Goal: Communication & Community: Answer question/provide support

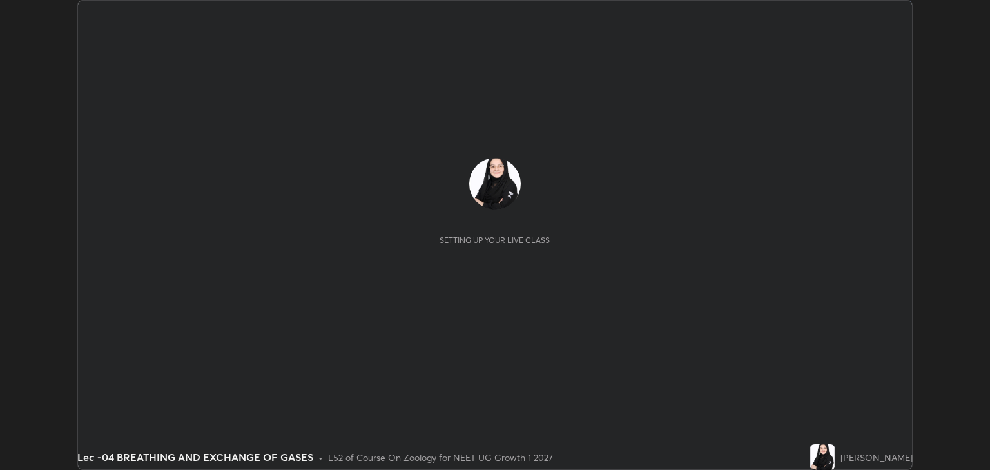
scroll to position [470, 990]
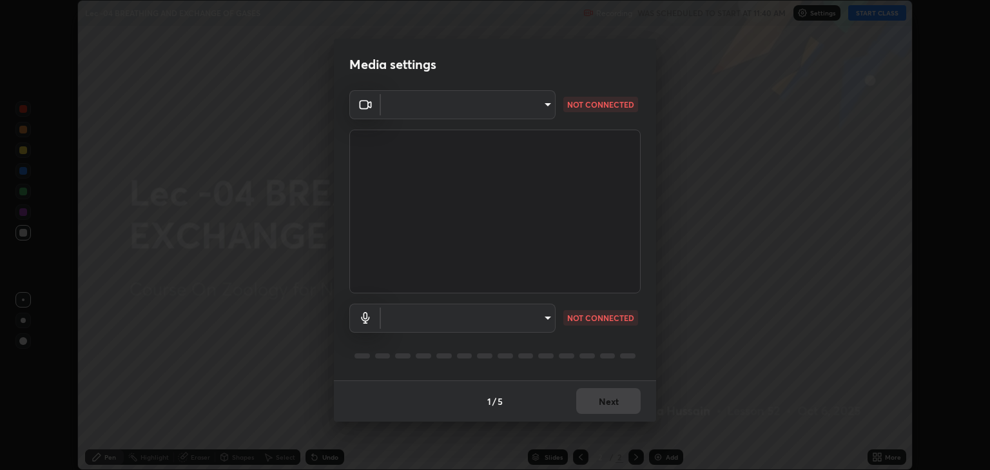
type input "6889e5757fad77820649456bc3a7e4ae290f4e048e3f3cb88d02d5782dedffd8"
type input "default"
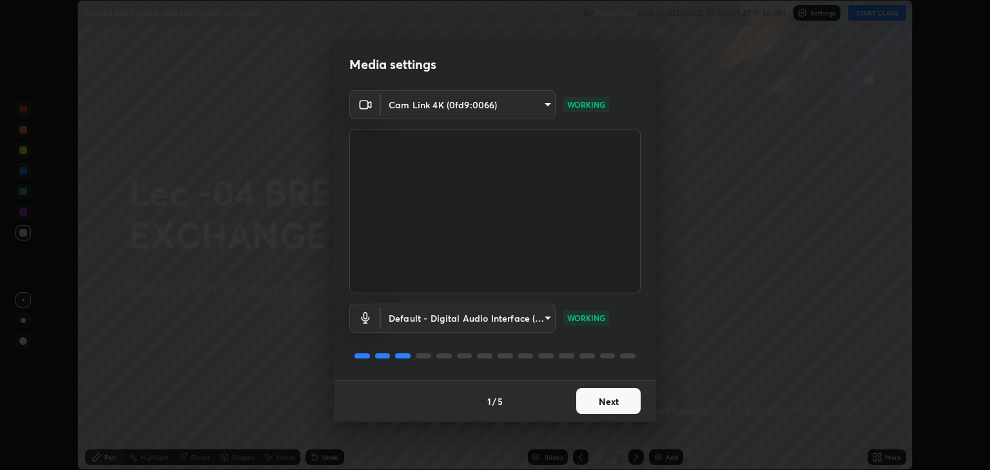
click at [621, 398] on button "Next" at bounding box center [608, 401] width 64 height 26
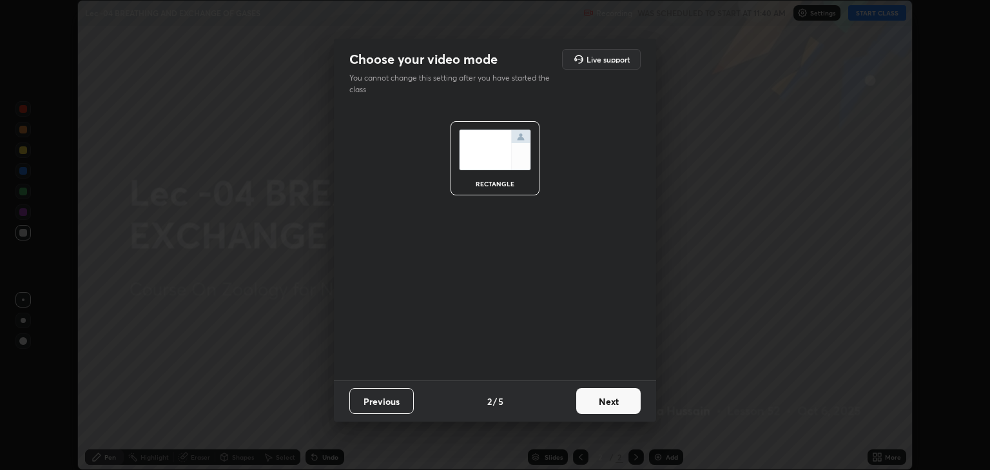
click at [620, 398] on button "Next" at bounding box center [608, 401] width 64 height 26
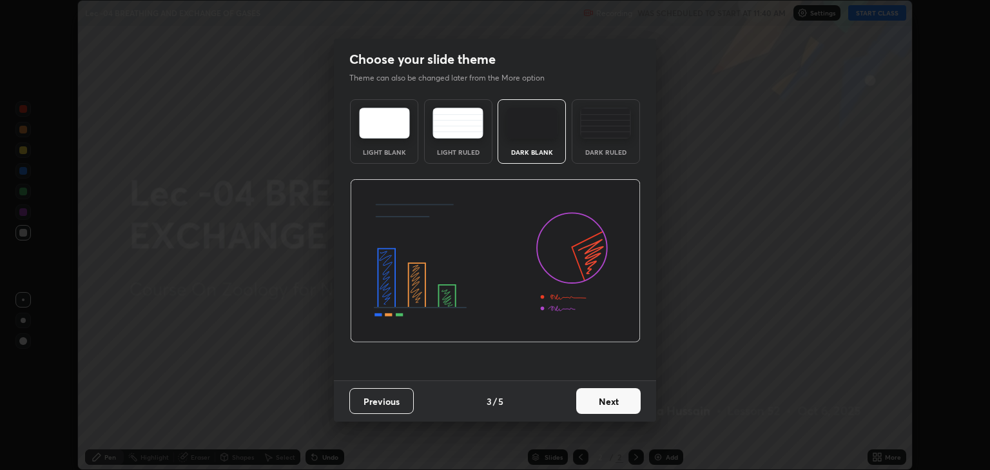
click at [622, 397] on button "Next" at bounding box center [608, 401] width 64 height 26
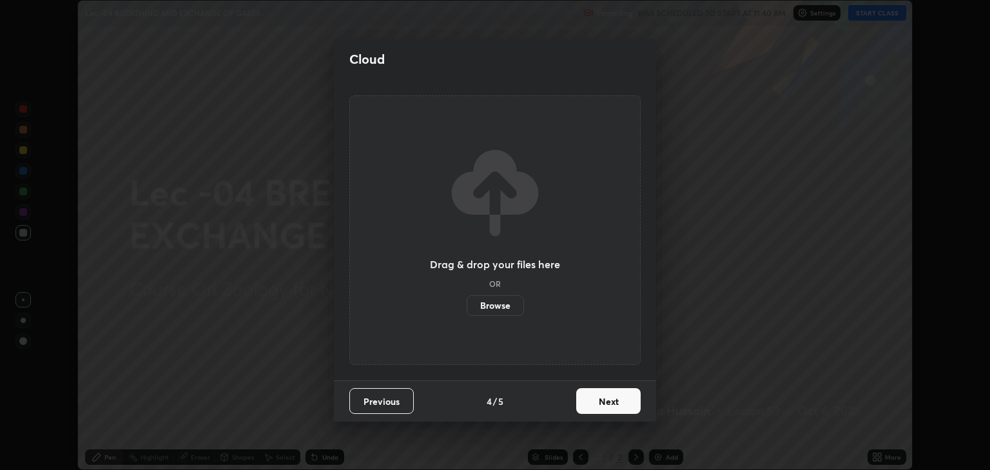
click at [623, 398] on button "Next" at bounding box center [608, 401] width 64 height 26
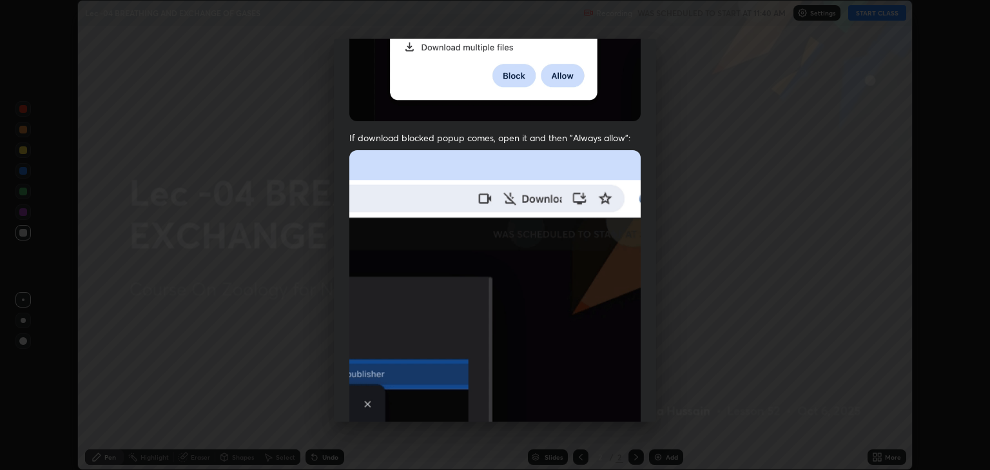
scroll to position [261, 0]
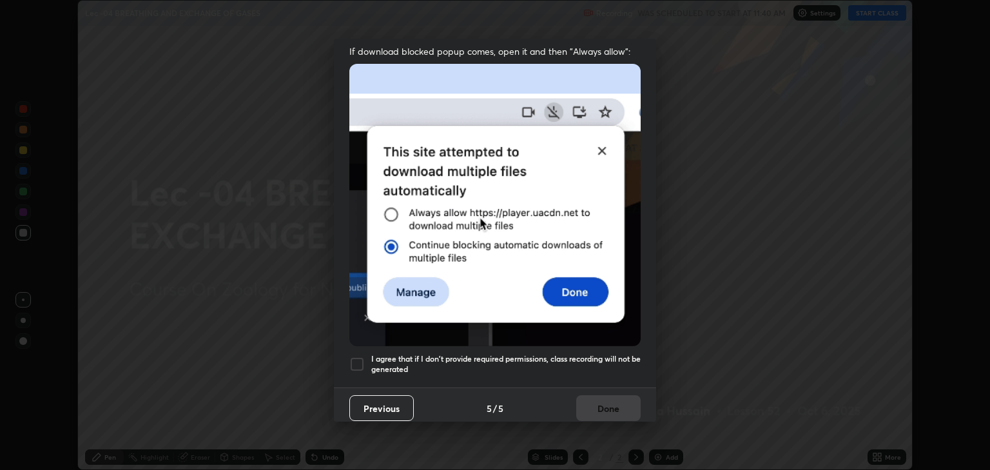
click at [356, 357] on div at bounding box center [356, 364] width 15 height 15
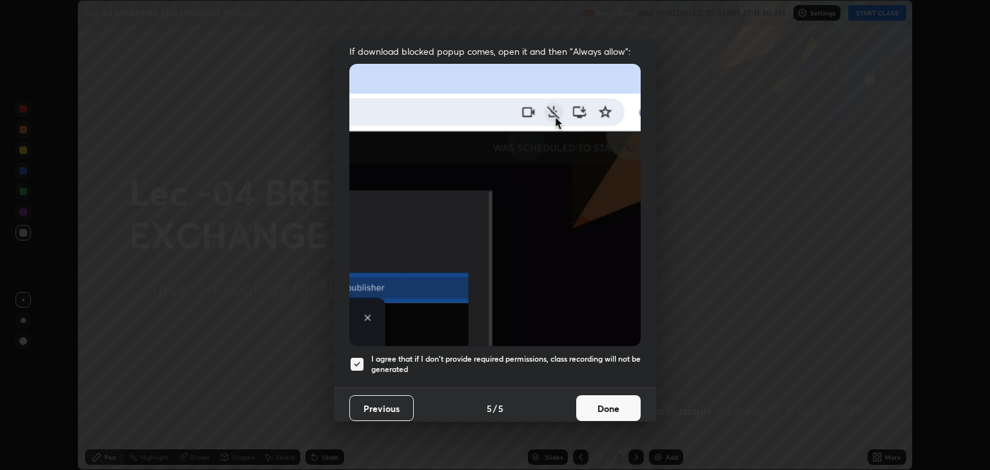
click at [590, 402] on button "Done" at bounding box center [608, 408] width 64 height 26
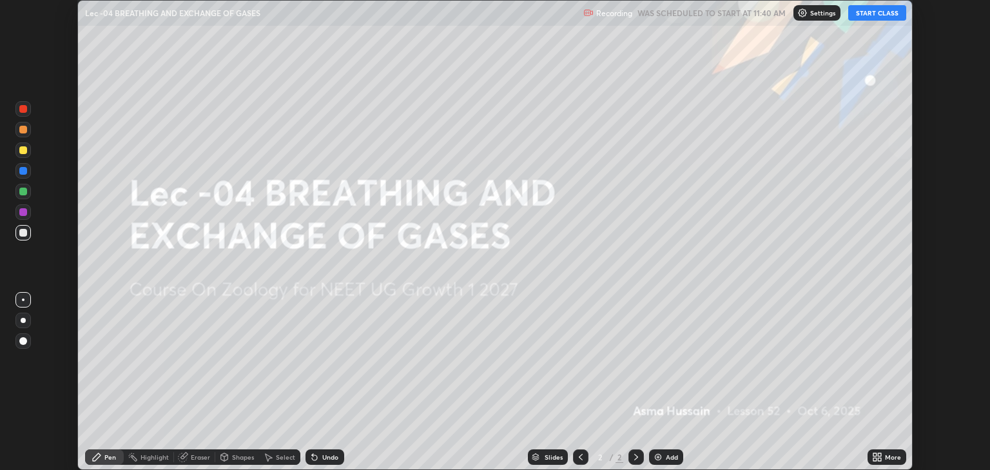
click at [867, 17] on button "START CLASS" at bounding box center [877, 12] width 58 height 15
click at [879, 455] on icon at bounding box center [879, 454] width 3 height 3
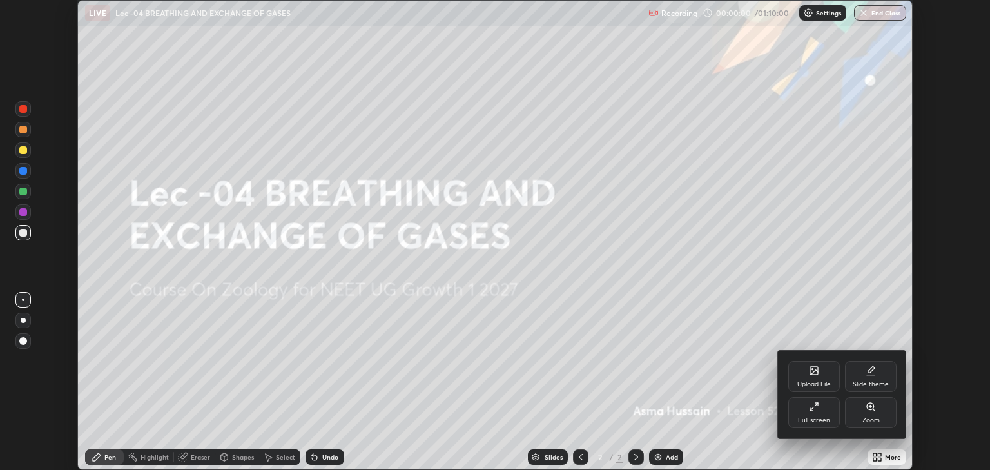
click at [820, 374] on div "Upload File" at bounding box center [815, 376] width 52 height 31
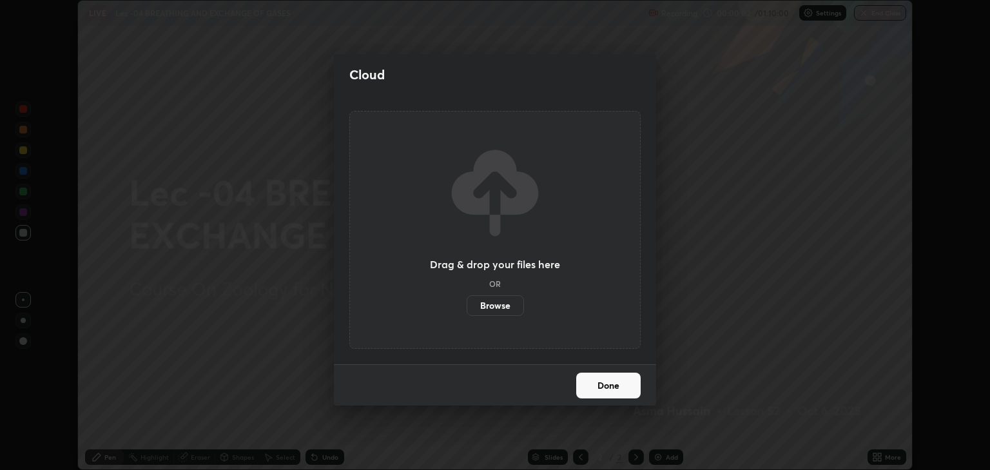
click at [503, 299] on label "Browse" at bounding box center [495, 305] width 57 height 21
click at [467, 299] on input "Browse" at bounding box center [467, 305] width 0 height 21
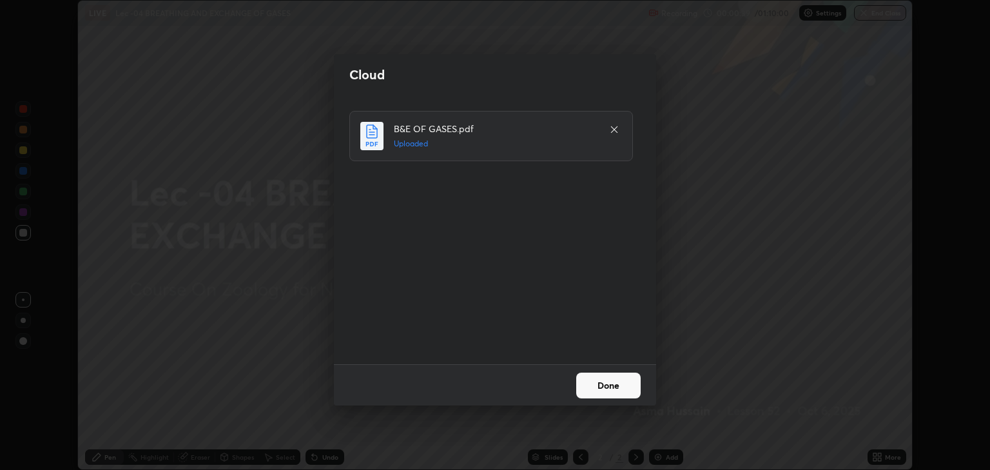
click at [615, 384] on button "Done" at bounding box center [608, 386] width 64 height 26
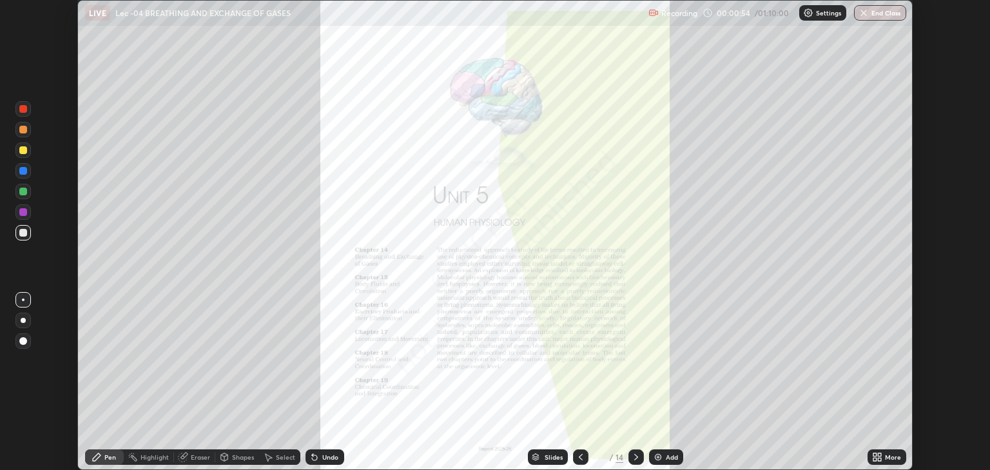
click at [672, 456] on div "Add" at bounding box center [672, 457] width 12 height 6
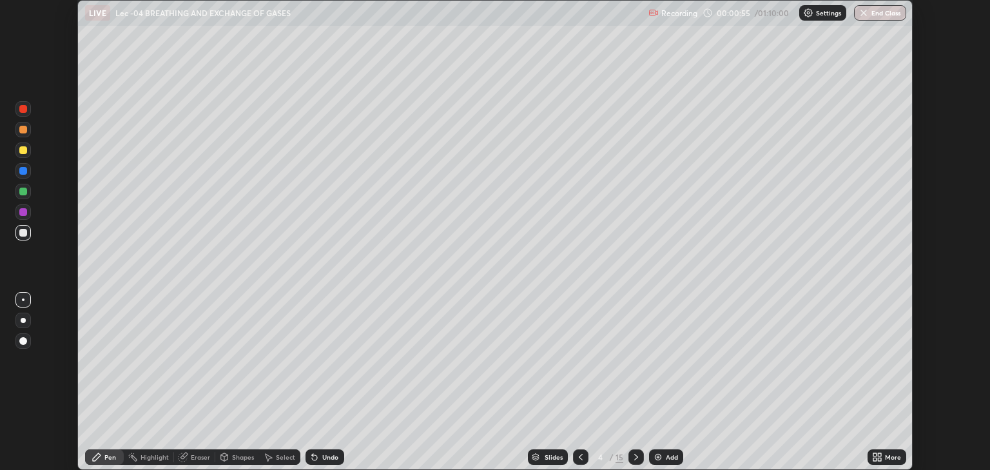
click at [554, 456] on div "Slides" at bounding box center [554, 457] width 18 height 6
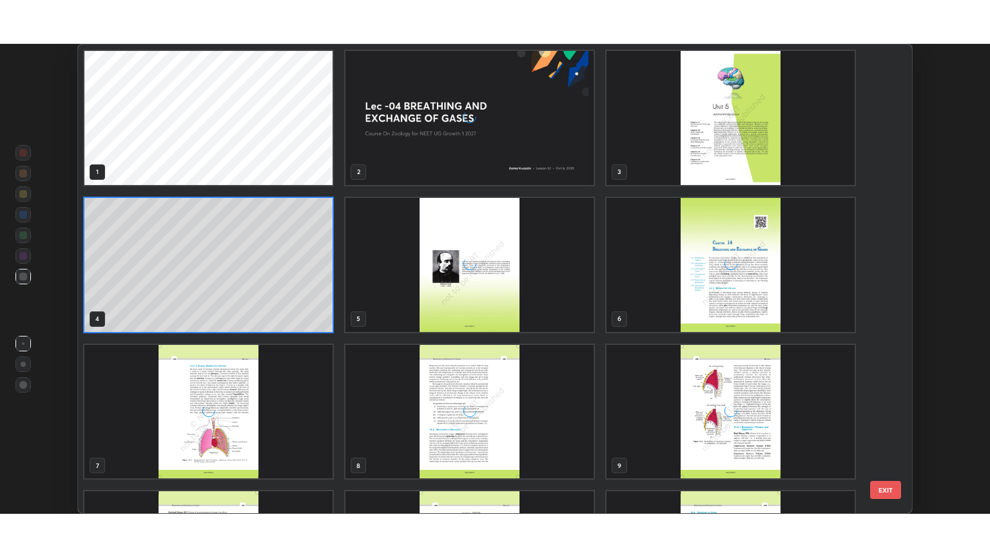
scroll to position [465, 828]
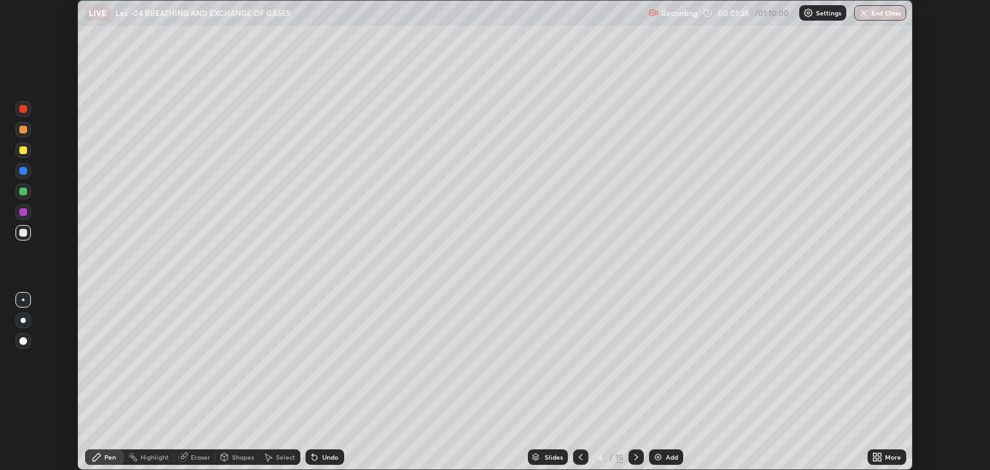
click at [875, 456] on icon at bounding box center [875, 454] width 3 height 3
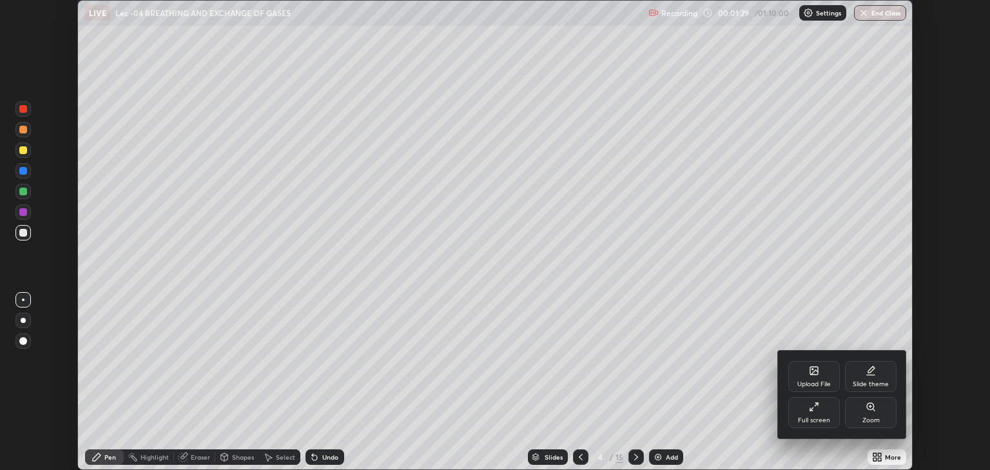
click at [816, 409] on icon at bounding box center [814, 407] width 10 height 10
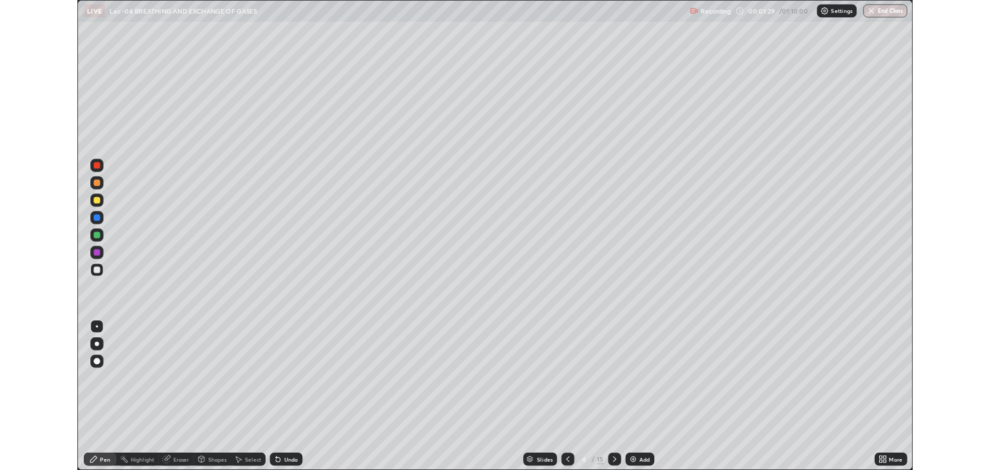
scroll to position [557, 990]
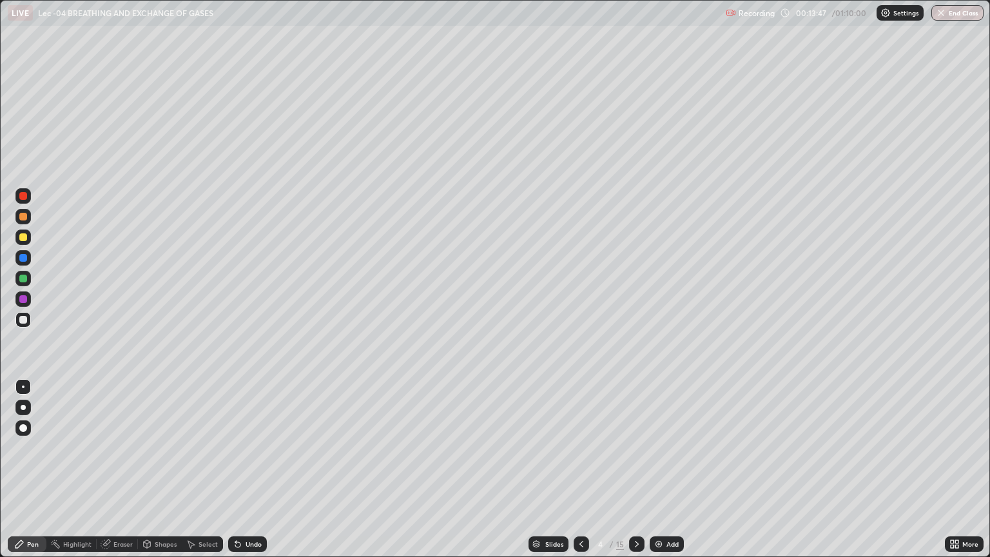
click at [161, 469] on div "Shapes" at bounding box center [166, 544] width 22 height 6
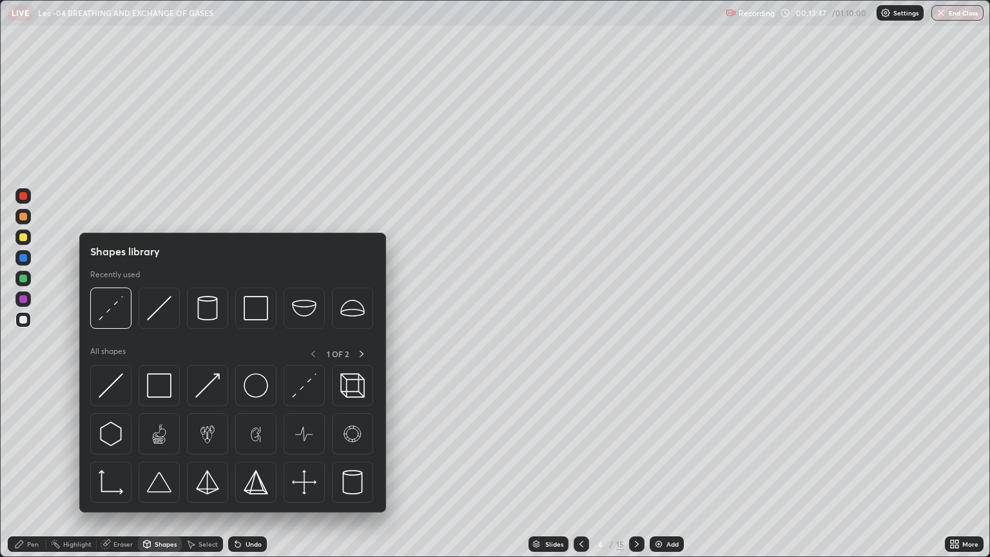
click at [122, 469] on div "Eraser" at bounding box center [122, 544] width 19 height 6
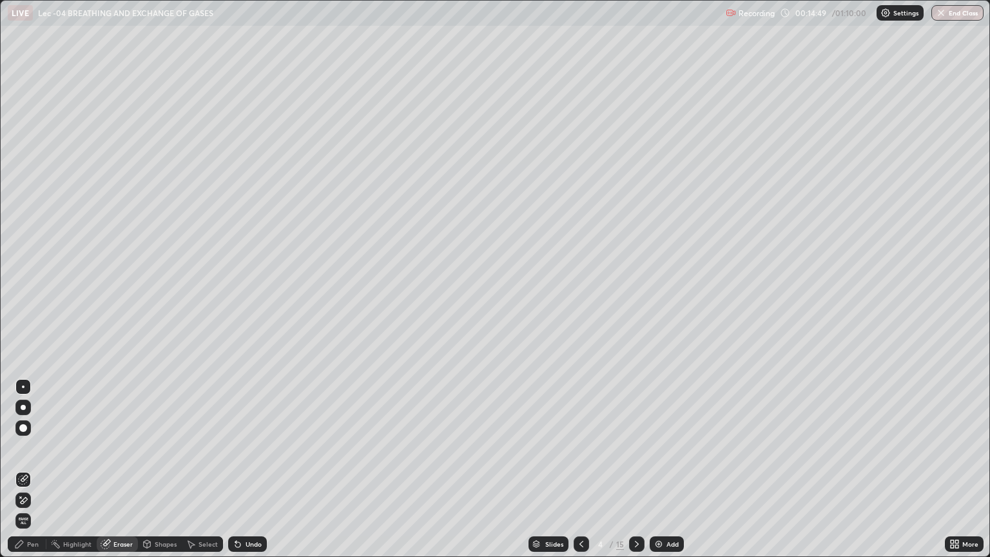
click at [23, 469] on span "Erase all" at bounding box center [23, 521] width 14 height 8
click at [35, 469] on div "Pen" at bounding box center [27, 543] width 39 height 15
click at [121, 469] on div "Eraser" at bounding box center [122, 544] width 19 height 6
click at [37, 469] on div "Pen" at bounding box center [33, 544] width 12 height 6
click at [22, 240] on div at bounding box center [23, 237] width 8 height 8
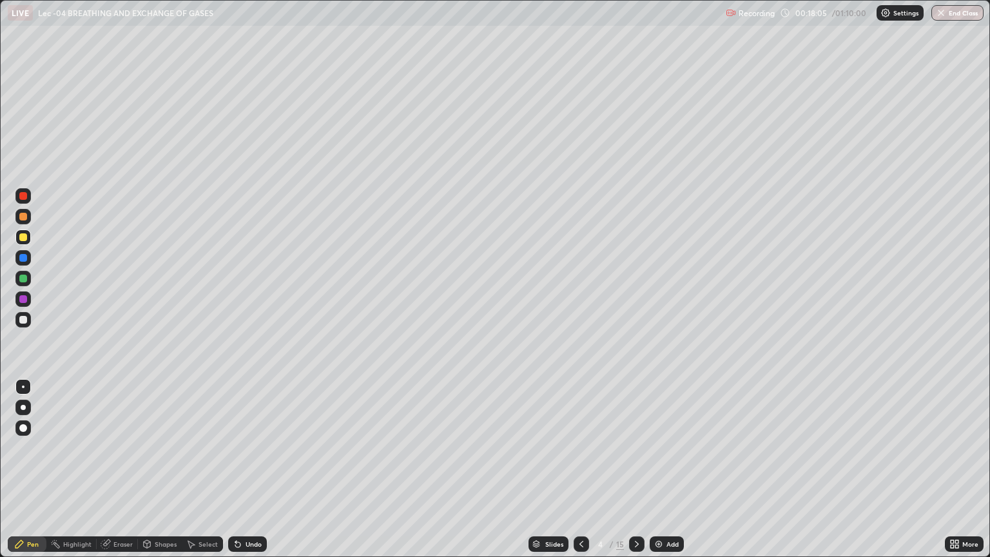
click at [26, 319] on div at bounding box center [23, 320] width 8 height 8
click at [23, 237] on div at bounding box center [23, 237] width 8 height 8
click at [25, 217] on div at bounding box center [23, 217] width 8 height 8
click at [23, 198] on div at bounding box center [23, 196] width 8 height 8
click at [25, 321] on div at bounding box center [23, 320] width 8 height 8
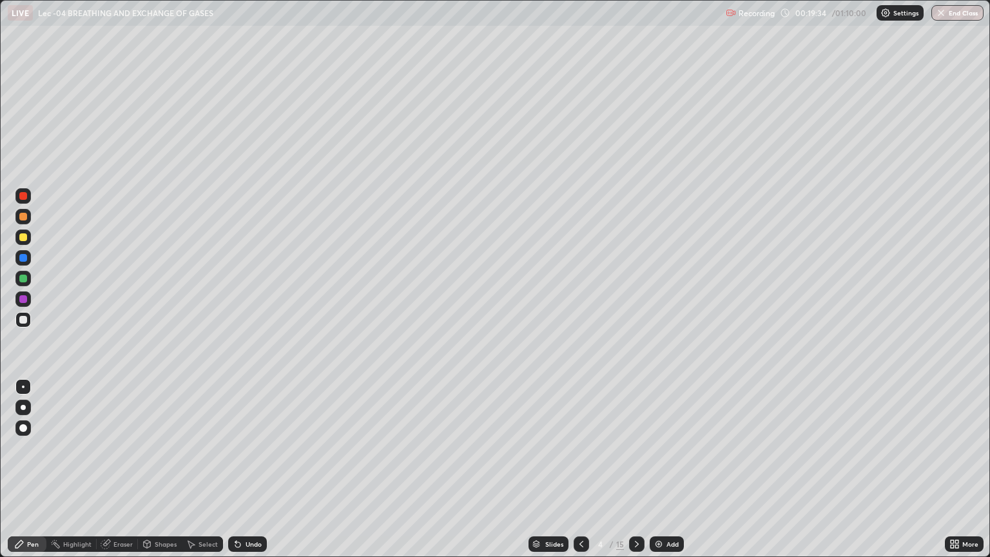
click at [246, 469] on div "Undo" at bounding box center [254, 544] width 16 height 6
click at [23, 238] on div at bounding box center [23, 237] width 8 height 8
click at [251, 469] on div "Undo" at bounding box center [247, 543] width 39 height 15
click at [250, 469] on div "Undo" at bounding box center [247, 543] width 39 height 15
click at [26, 319] on div at bounding box center [23, 320] width 8 height 8
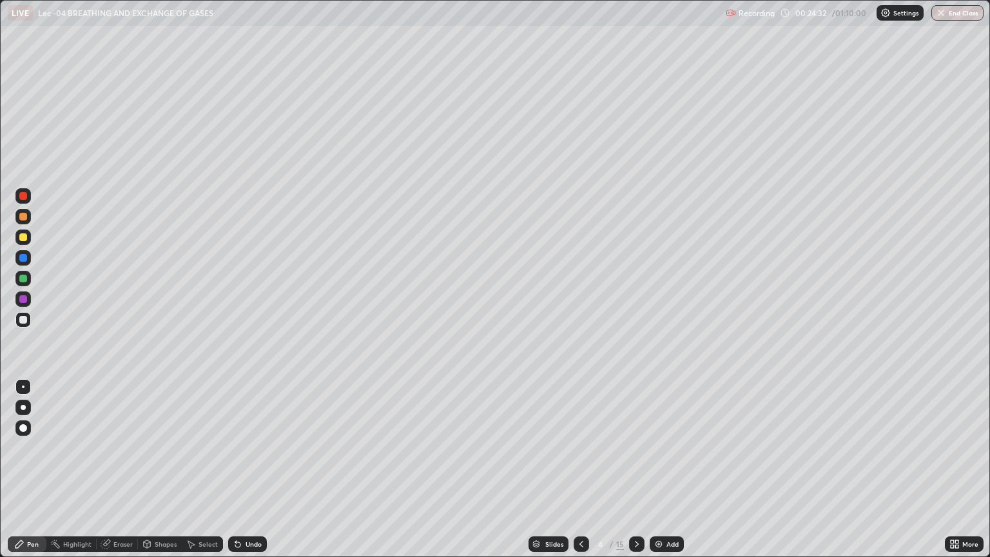
click at [197, 469] on div "Select" at bounding box center [202, 543] width 41 height 15
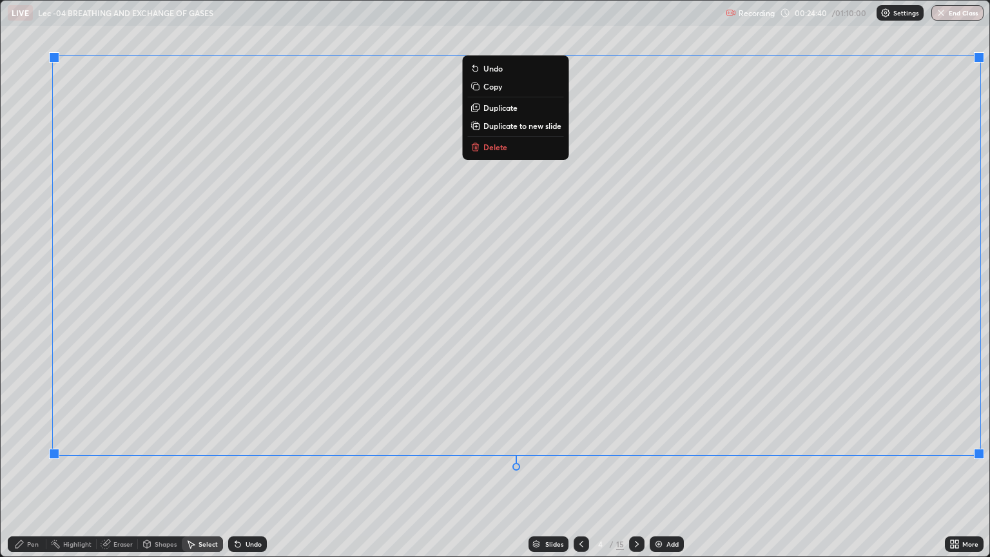
click at [34, 469] on div "Pen" at bounding box center [33, 544] width 12 height 6
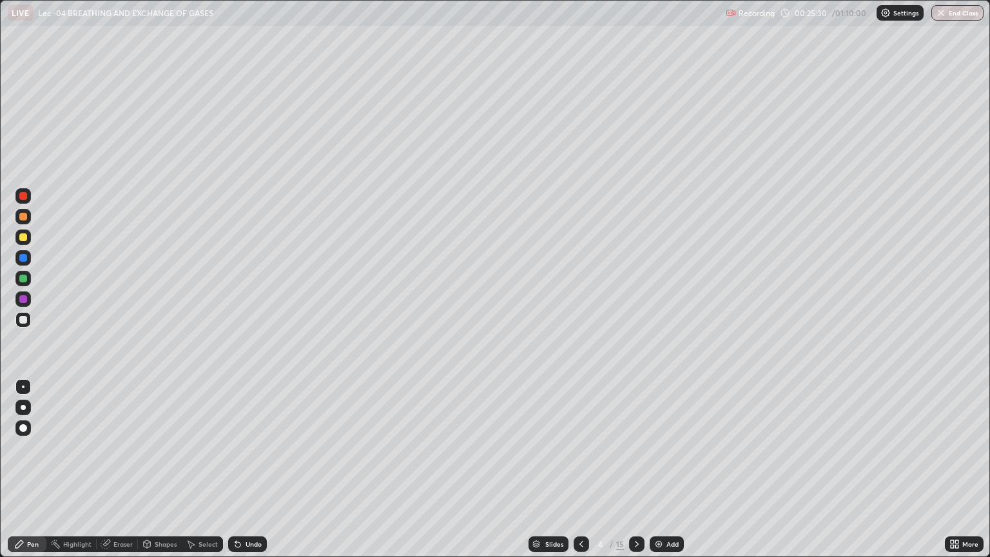
click at [672, 469] on div "Add" at bounding box center [673, 544] width 12 height 6
click at [579, 469] on icon at bounding box center [581, 544] width 10 height 10
click at [633, 469] on icon at bounding box center [637, 544] width 10 height 10
click at [164, 469] on div "Shapes" at bounding box center [166, 544] width 22 height 6
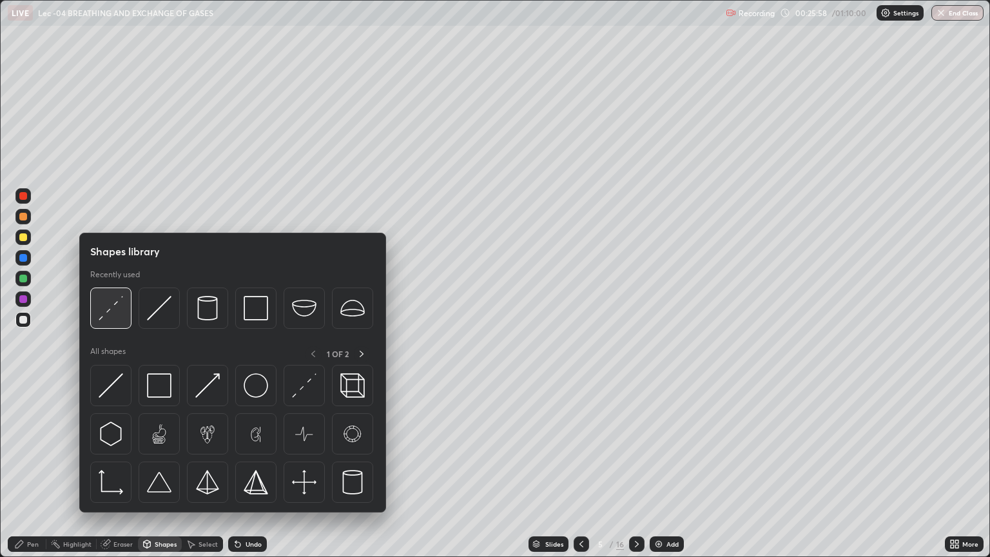
click at [112, 312] on img at bounding box center [111, 308] width 25 height 25
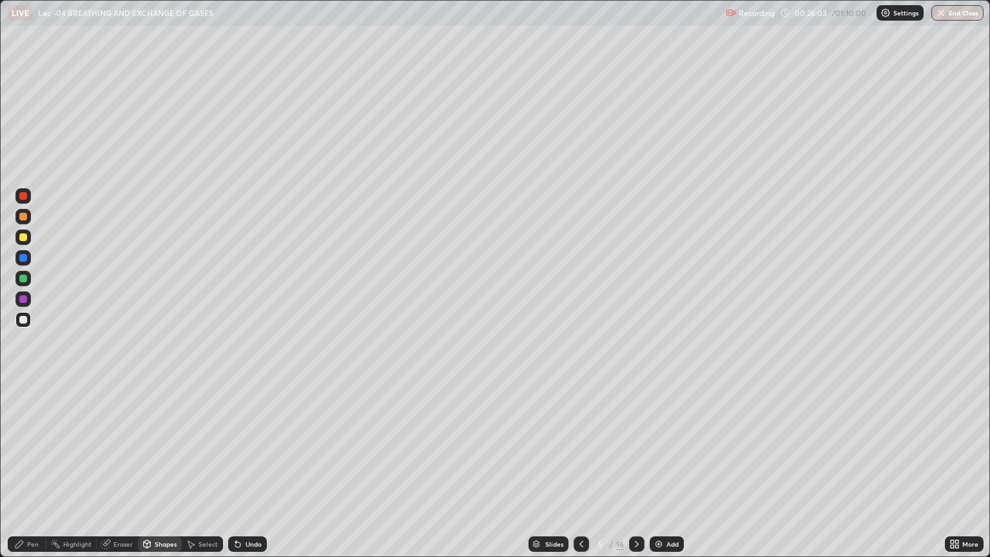
click at [260, 469] on div "Undo" at bounding box center [247, 543] width 39 height 15
click at [165, 469] on div "Shapes" at bounding box center [166, 544] width 22 height 6
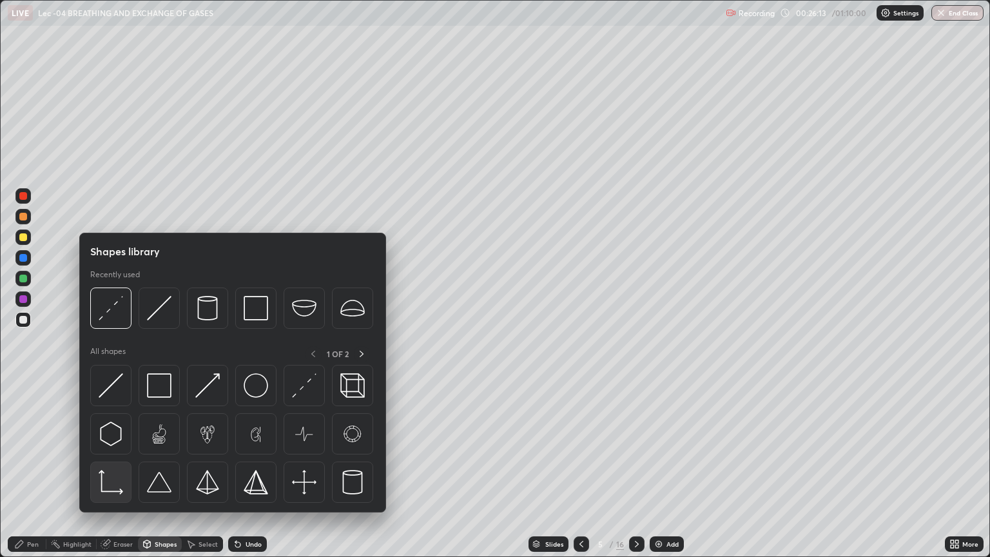
click at [107, 469] on img at bounding box center [111, 482] width 25 height 25
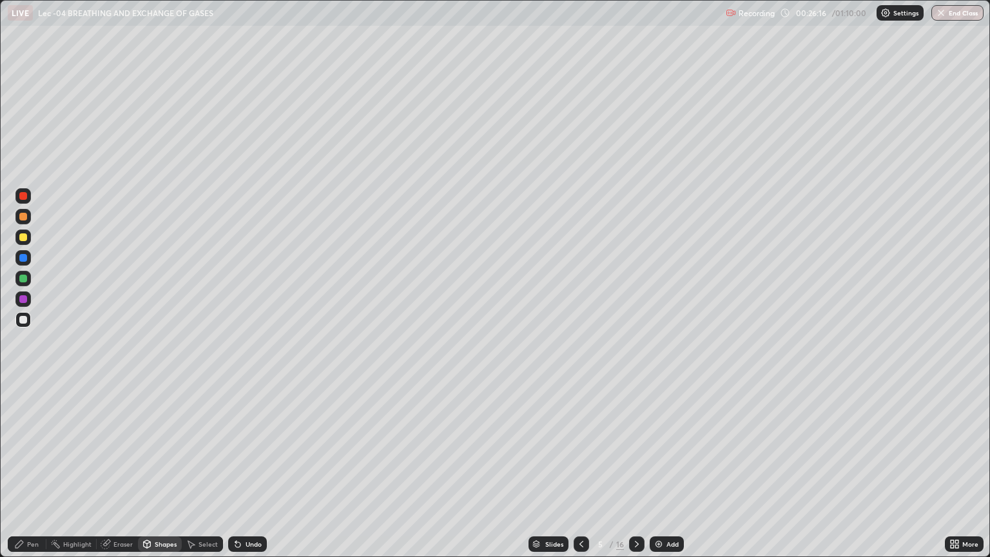
click at [165, 469] on div "Shapes" at bounding box center [166, 544] width 22 height 6
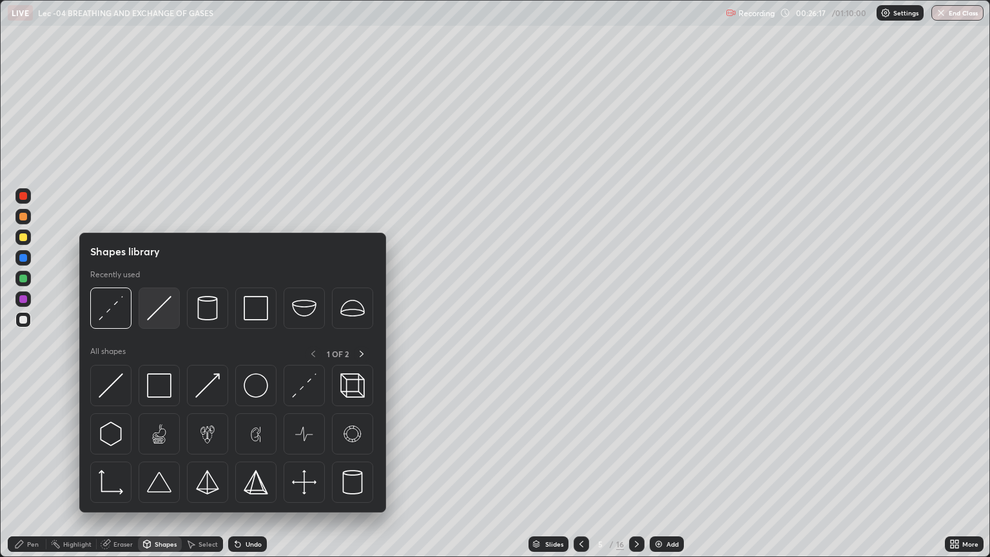
click at [166, 313] on img at bounding box center [159, 308] width 25 height 25
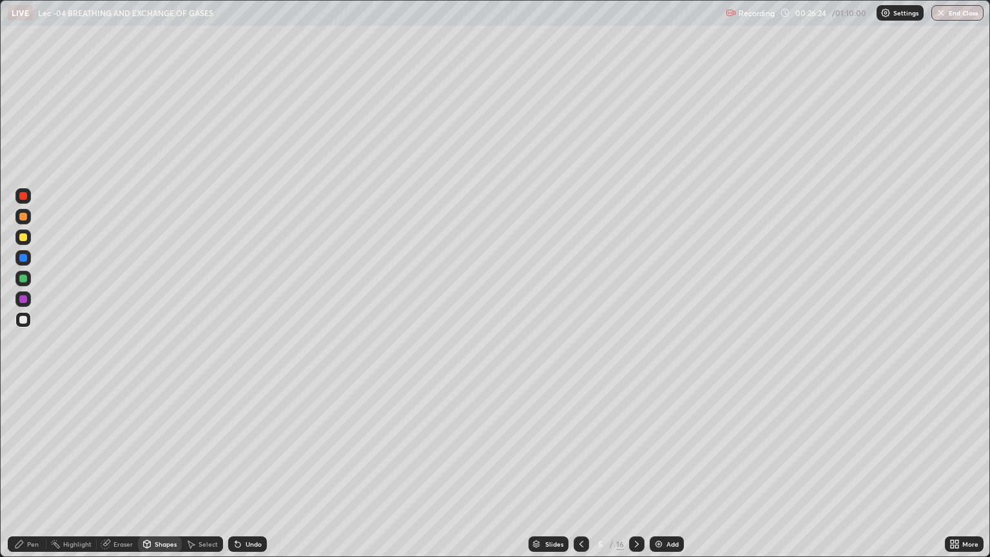
click at [35, 469] on div "Pen" at bounding box center [33, 544] width 12 height 6
click at [26, 240] on div at bounding box center [22, 237] width 15 height 15
click at [25, 279] on div at bounding box center [23, 279] width 8 height 8
click at [21, 259] on div at bounding box center [23, 258] width 8 height 8
click at [23, 279] on div at bounding box center [23, 279] width 8 height 8
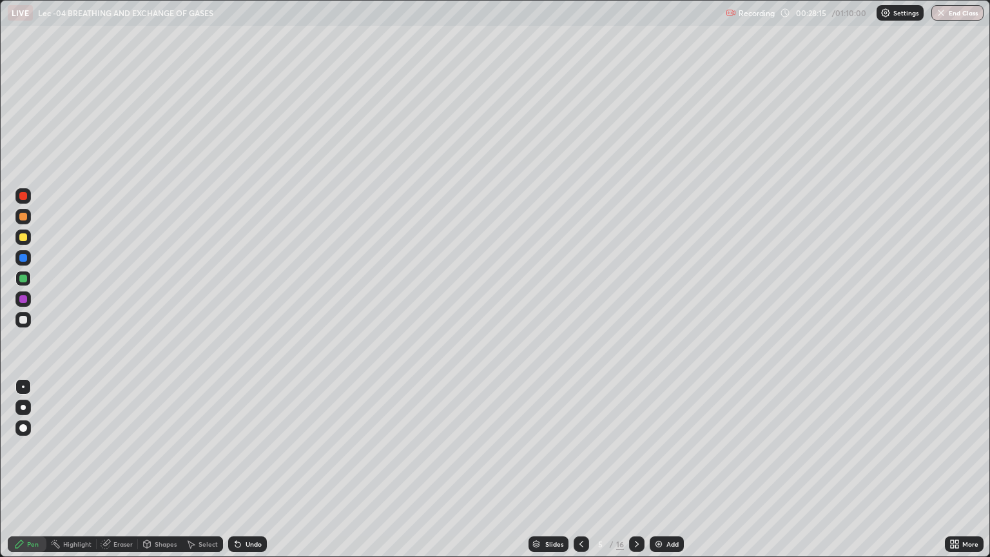
click at [23, 257] on div at bounding box center [23, 258] width 8 height 8
click at [24, 318] on div at bounding box center [23, 320] width 8 height 8
click at [25, 238] on div at bounding box center [23, 237] width 8 height 8
click at [20, 320] on div at bounding box center [23, 320] width 8 height 8
click at [120, 469] on div "Eraser" at bounding box center [122, 544] width 19 height 6
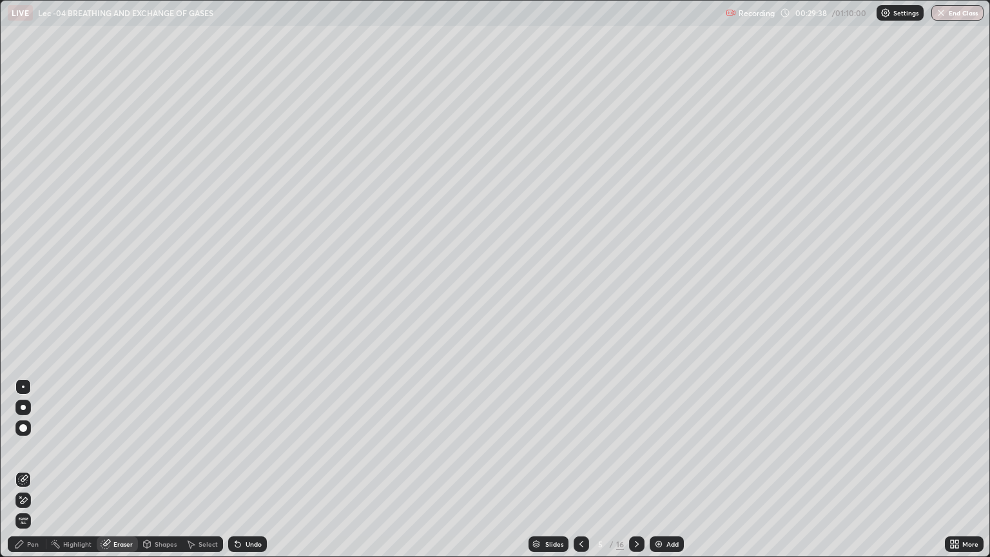
click at [38, 469] on div "Pen" at bounding box center [33, 544] width 12 height 6
click at [26, 240] on div at bounding box center [23, 237] width 8 height 8
click at [196, 469] on div "Select" at bounding box center [202, 543] width 41 height 15
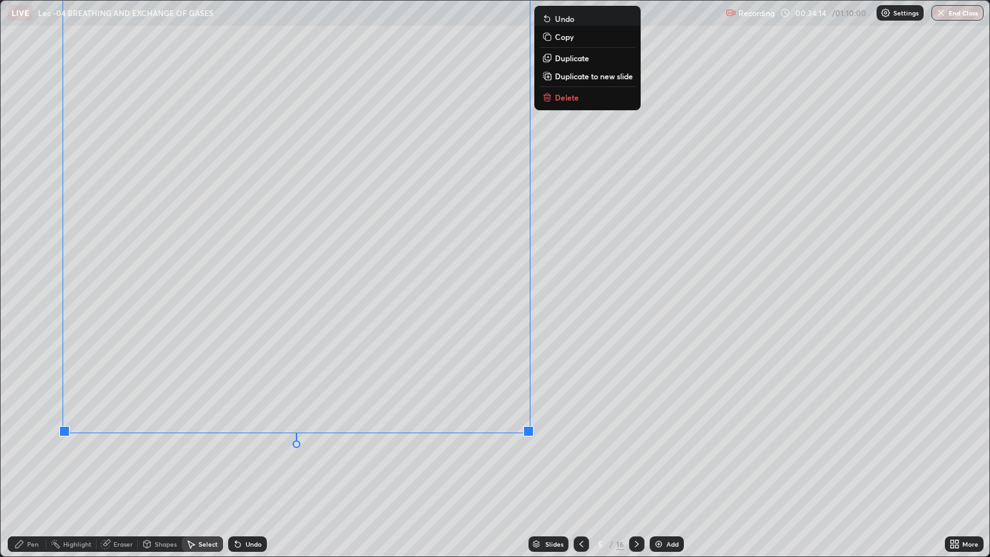
click at [378, 469] on div "0 ° Undo Copy Duplicate Duplicate to new slide Delete" at bounding box center [495, 279] width 989 height 556
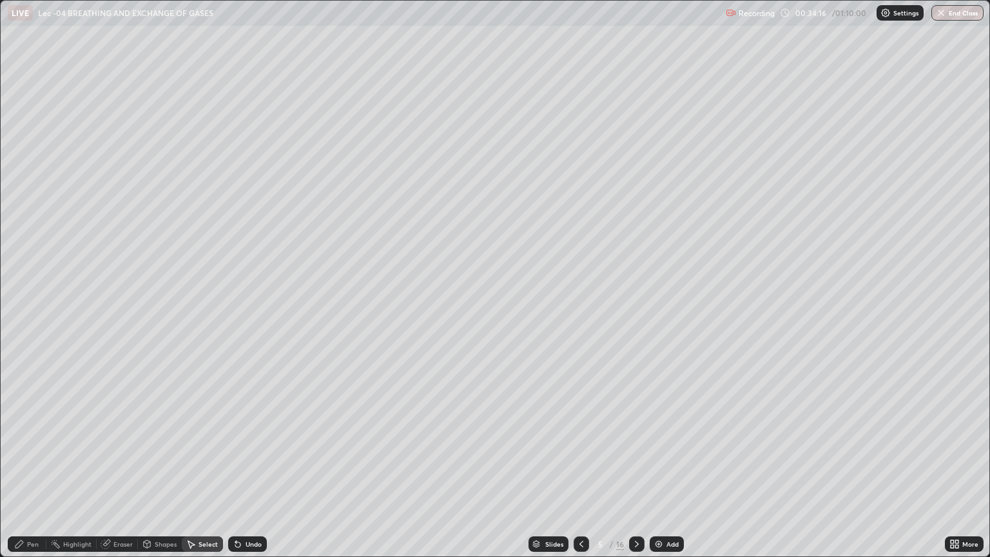
click at [160, 469] on div "Shapes" at bounding box center [160, 543] width 44 height 15
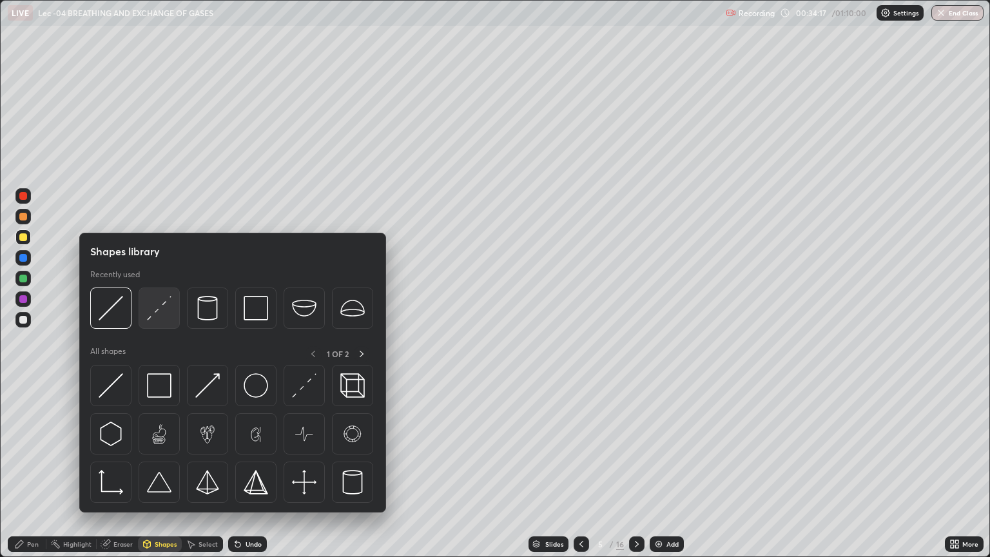
click at [161, 313] on img at bounding box center [159, 308] width 25 height 25
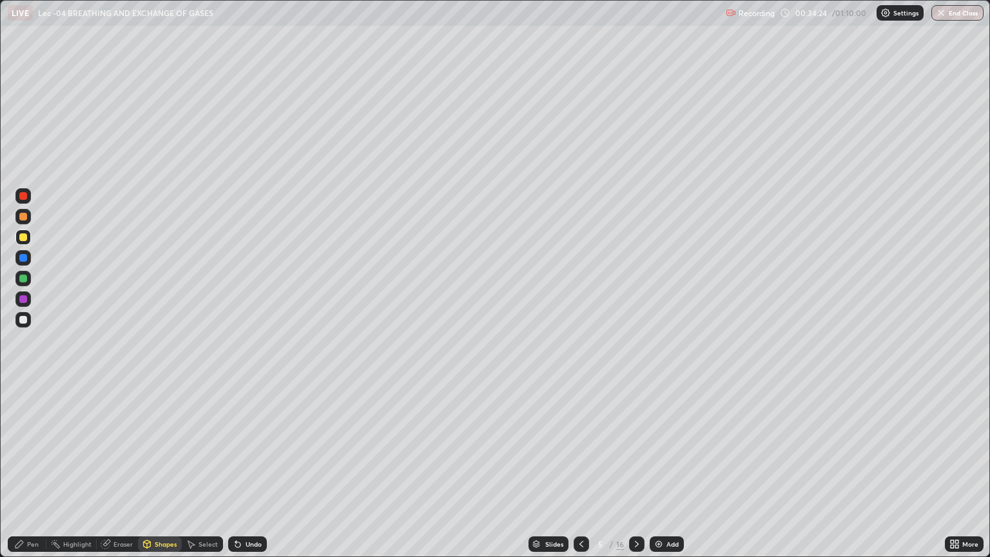
click at [25, 322] on div at bounding box center [23, 320] width 8 height 8
click at [23, 320] on div at bounding box center [23, 320] width 8 height 8
click at [24, 239] on div at bounding box center [23, 237] width 8 height 8
click at [242, 469] on div "Undo" at bounding box center [247, 543] width 39 height 15
click at [31, 469] on div "Pen" at bounding box center [33, 544] width 12 height 6
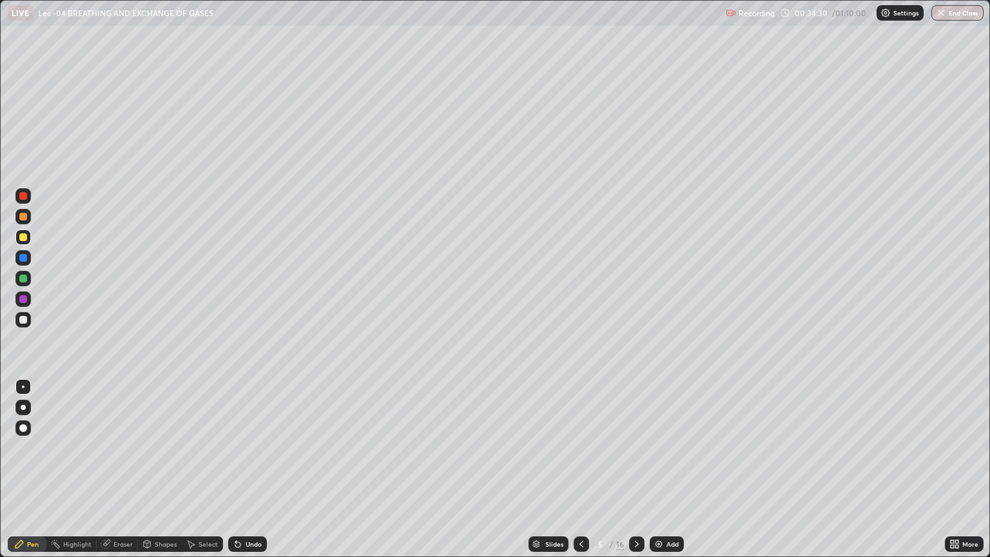
click at [32, 469] on div "Pen" at bounding box center [33, 544] width 12 height 6
click at [952, 469] on icon at bounding box center [952, 546] width 3 height 3
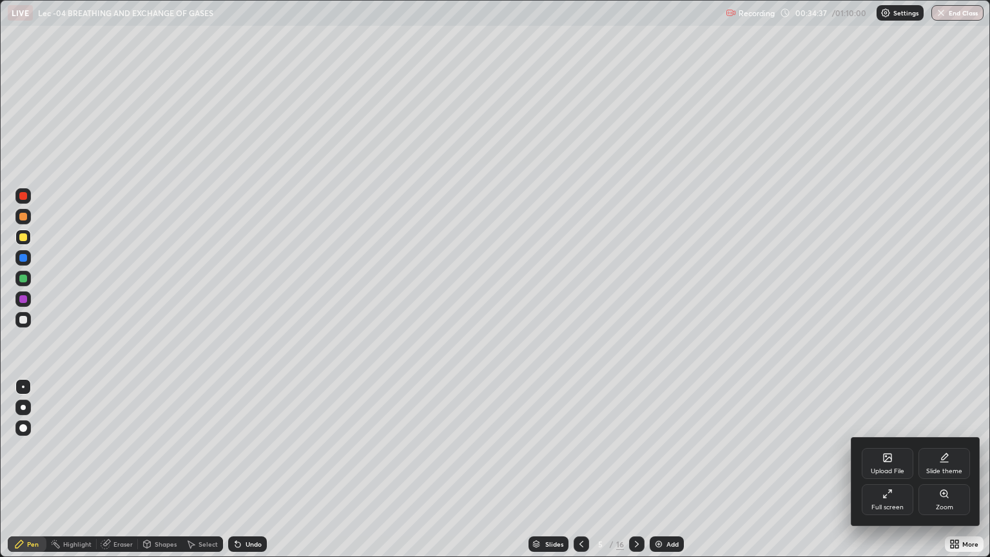
click at [896, 469] on div "Full screen" at bounding box center [888, 499] width 52 height 31
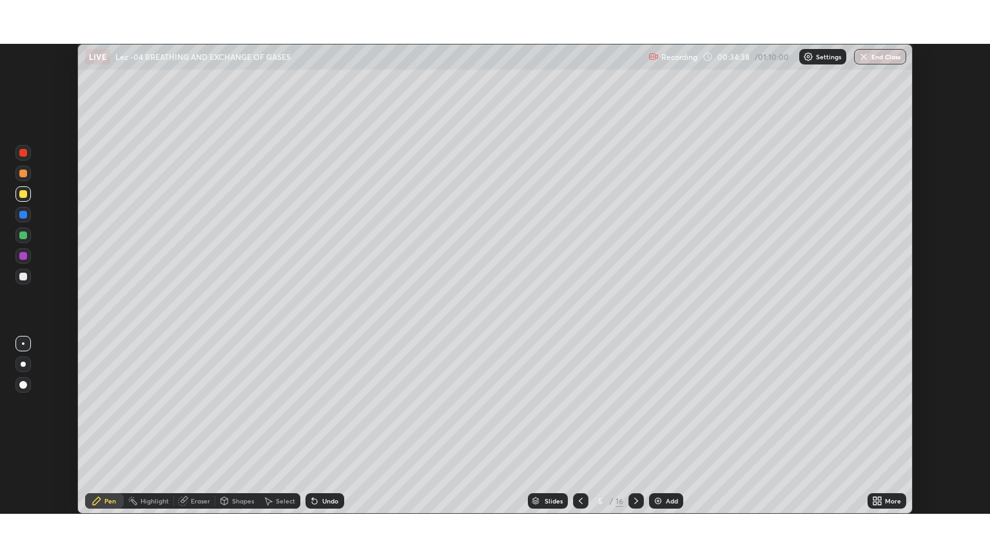
scroll to position [64004, 63484]
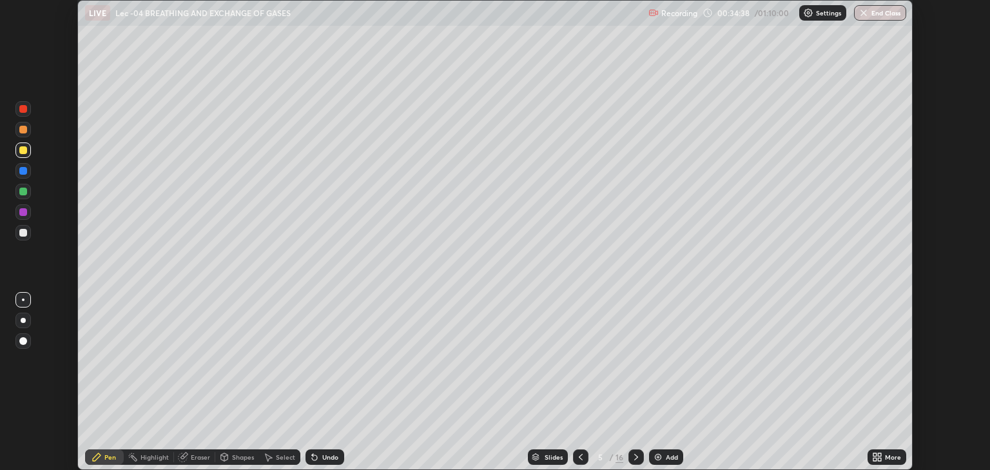
click at [881, 453] on icon at bounding box center [877, 457] width 10 height 10
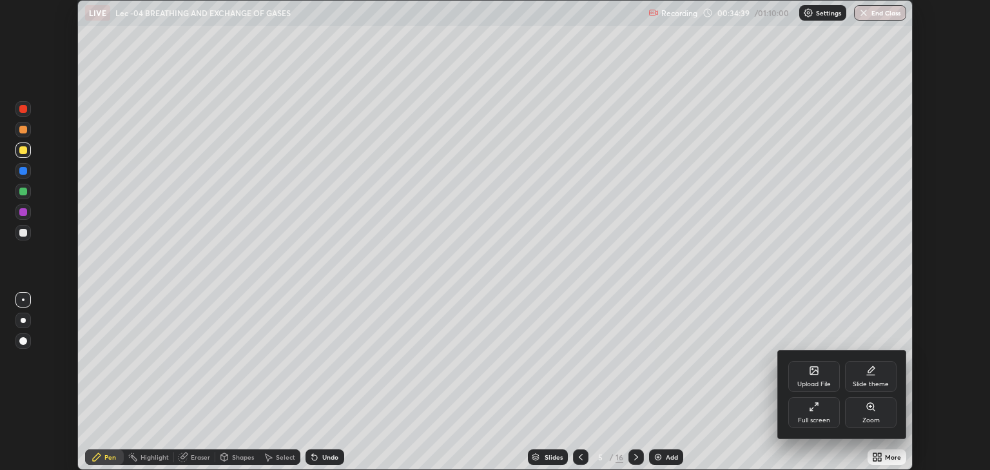
click at [817, 411] on icon at bounding box center [814, 407] width 10 height 10
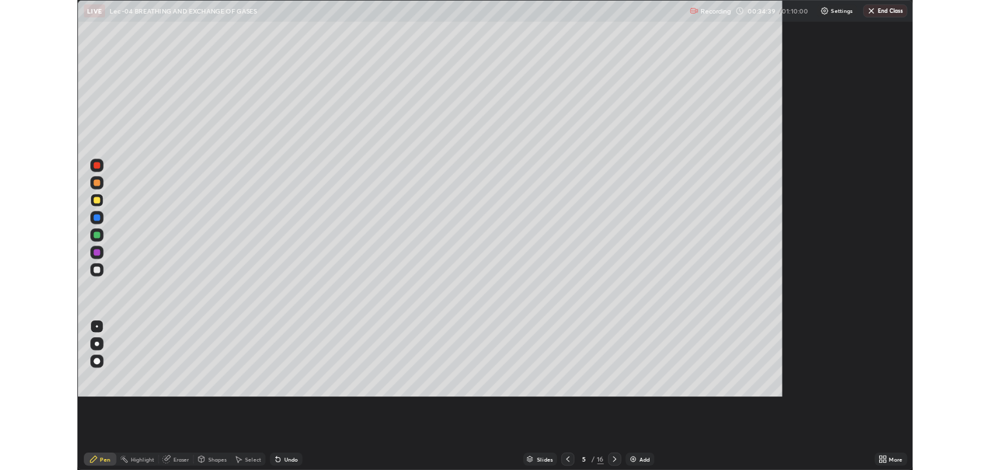
scroll to position [557, 990]
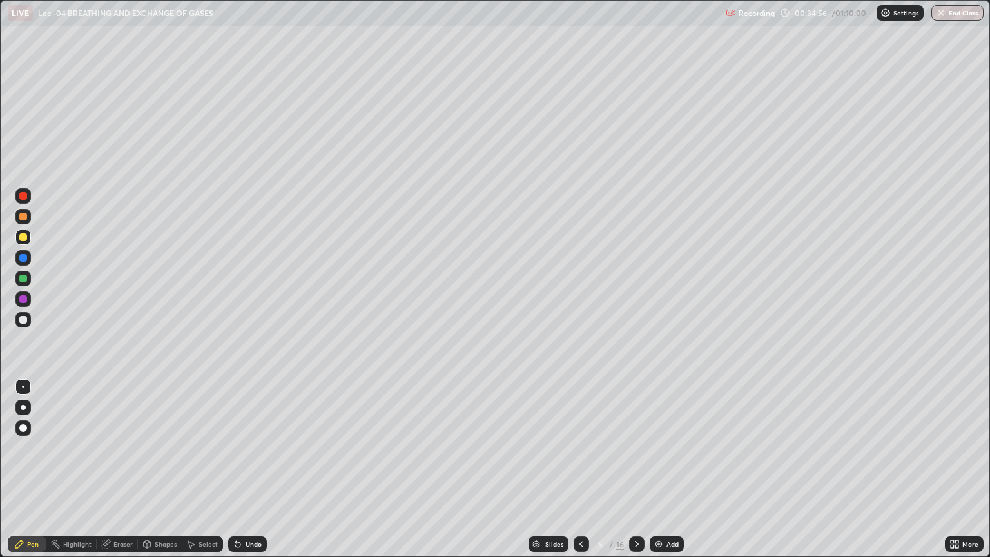
click at [23, 321] on div at bounding box center [23, 320] width 8 height 8
click at [155, 469] on div "Shapes" at bounding box center [166, 544] width 22 height 6
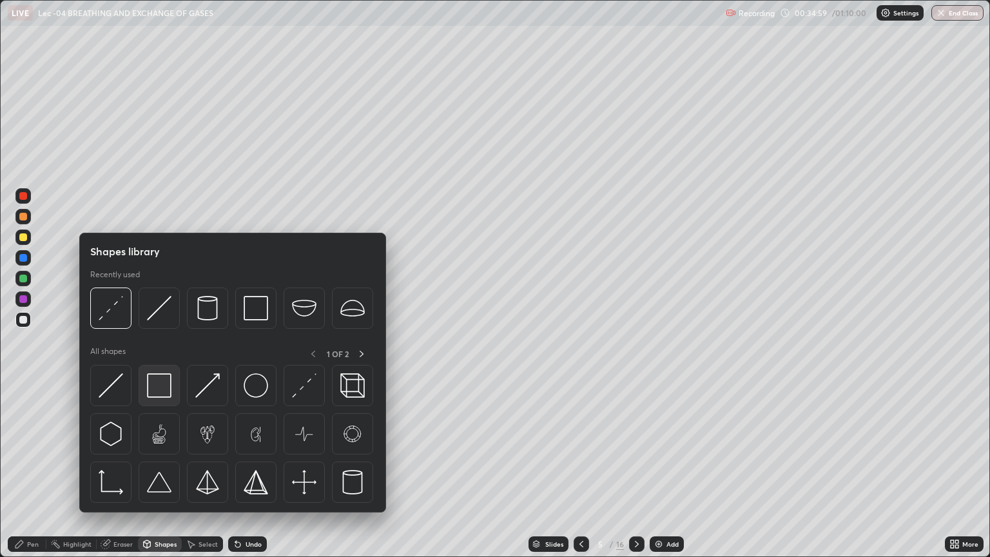
click at [156, 389] on img at bounding box center [159, 385] width 25 height 25
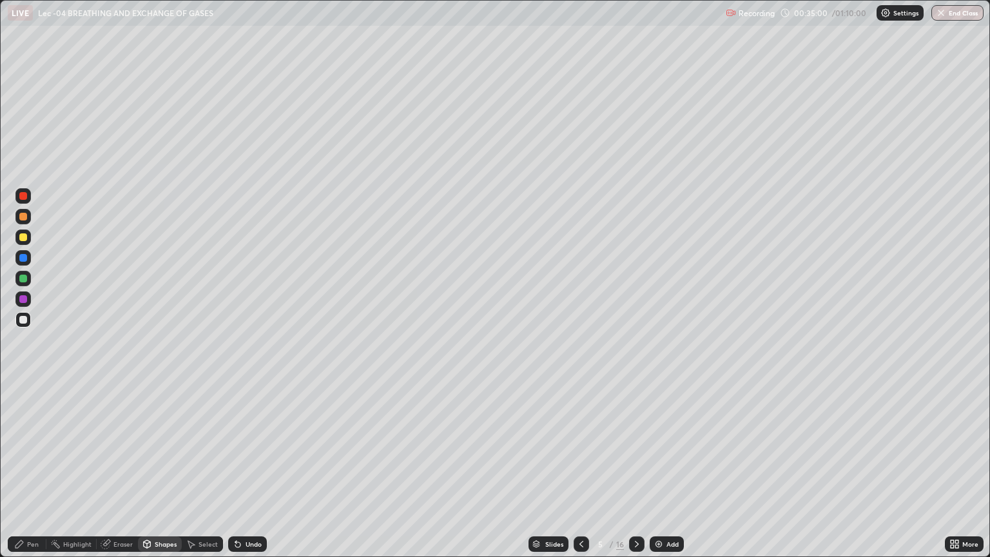
click at [25, 196] on div at bounding box center [23, 196] width 8 height 8
click at [30, 469] on div "Pen" at bounding box center [33, 544] width 12 height 6
click at [23, 240] on div at bounding box center [23, 237] width 8 height 8
click at [124, 469] on div "Eraser" at bounding box center [122, 544] width 19 height 6
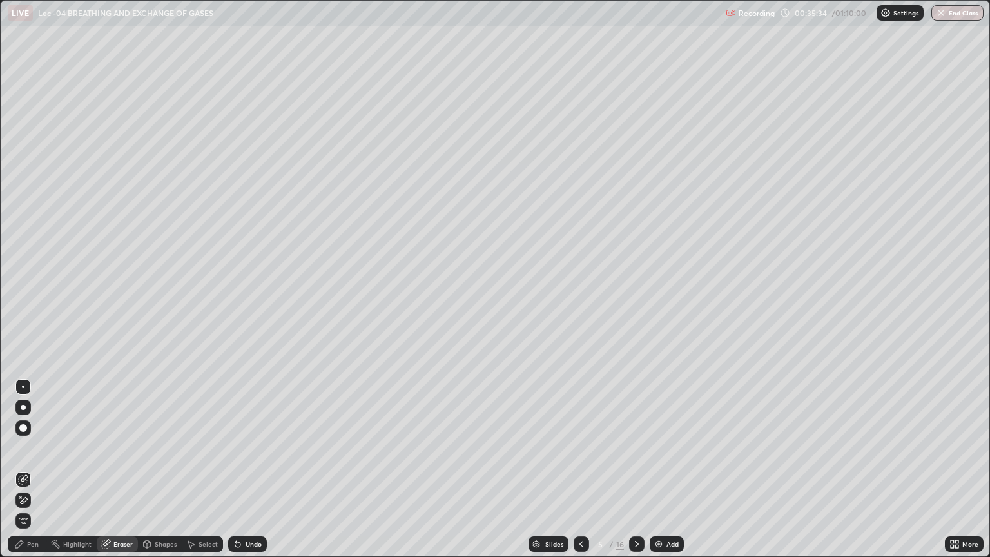
click at [27, 469] on div "Pen" at bounding box center [33, 544] width 12 height 6
click at [21, 323] on div at bounding box center [23, 320] width 8 height 8
click at [250, 469] on div "Undo" at bounding box center [254, 544] width 16 height 6
click at [25, 280] on div at bounding box center [23, 279] width 8 height 8
click at [26, 320] on div at bounding box center [23, 320] width 8 height 8
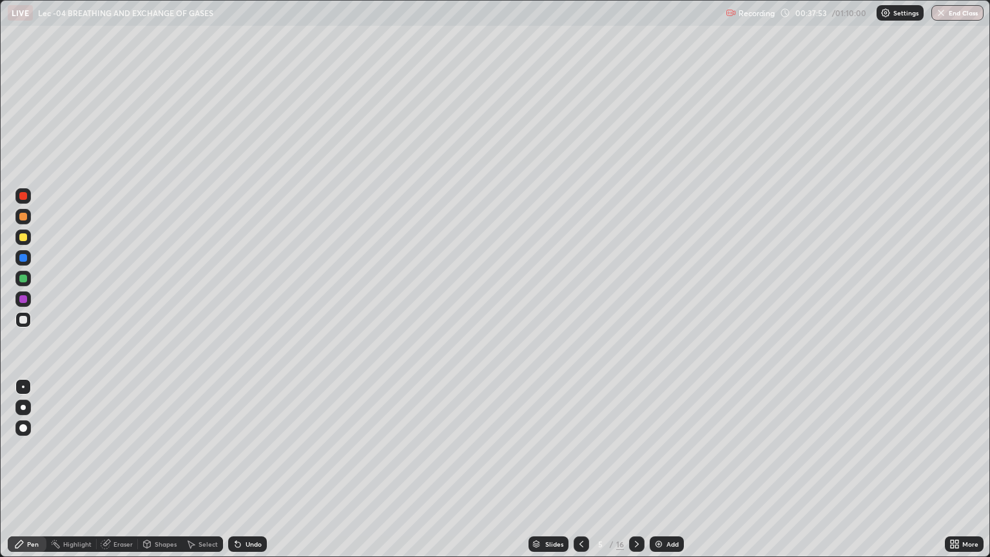
click at [255, 469] on div "Undo" at bounding box center [254, 544] width 16 height 6
click at [26, 280] on div at bounding box center [23, 279] width 8 height 8
click at [26, 317] on div at bounding box center [23, 320] width 8 height 8
click at [257, 469] on div "Undo" at bounding box center [254, 544] width 16 height 6
click at [25, 237] on div at bounding box center [23, 237] width 8 height 8
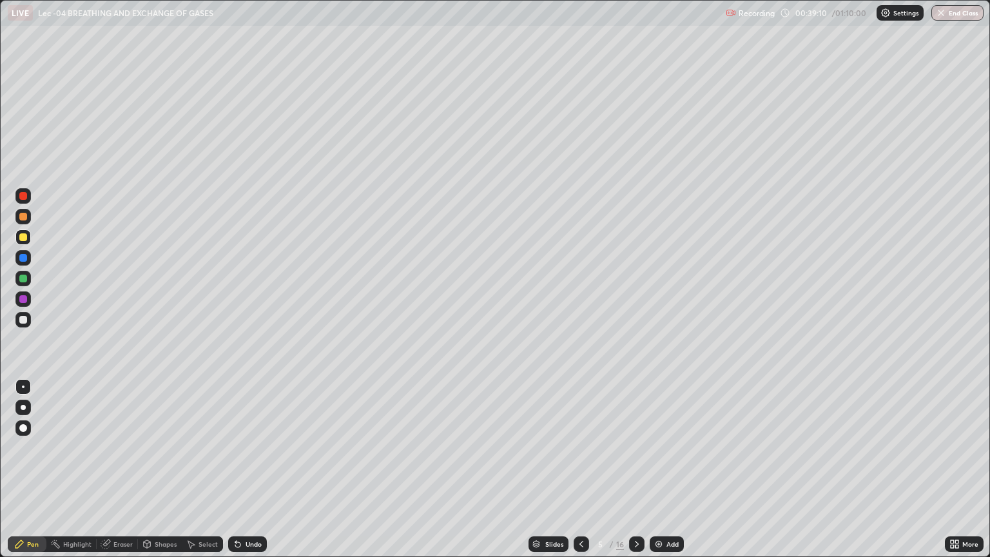
click at [155, 469] on div "Shapes" at bounding box center [166, 544] width 22 height 6
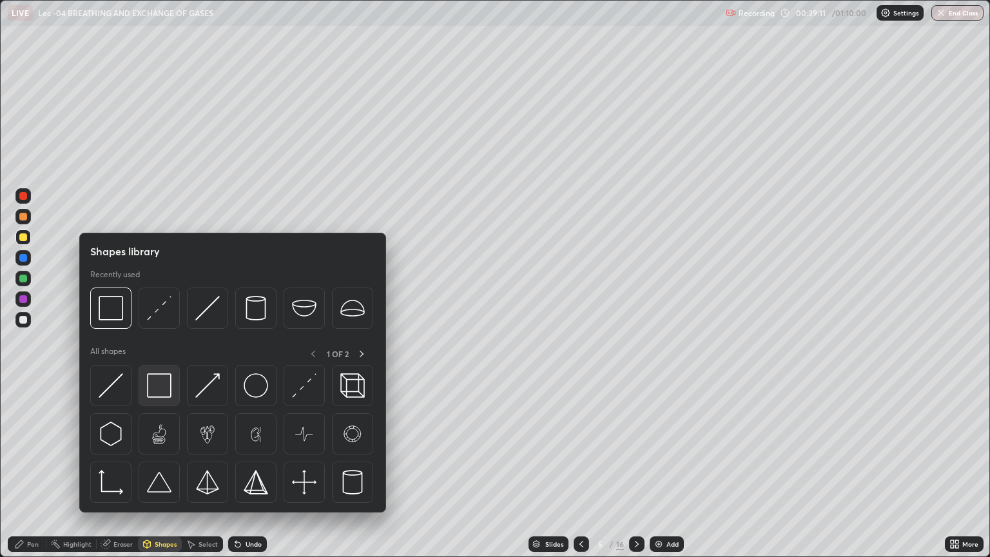
click at [152, 382] on img at bounding box center [159, 385] width 25 height 25
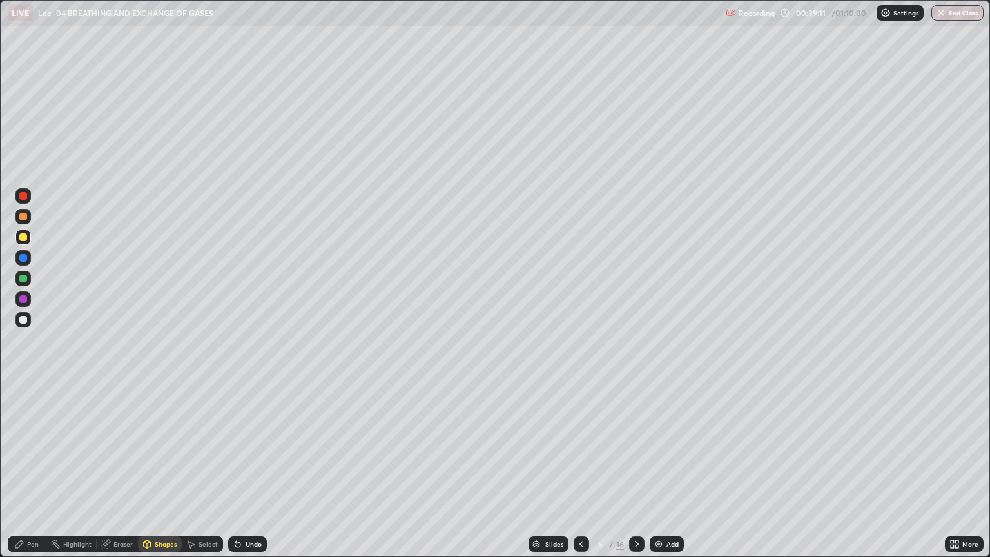
click at [23, 197] on div at bounding box center [23, 196] width 8 height 8
click at [33, 469] on div "Pen" at bounding box center [27, 543] width 39 height 15
click at [18, 318] on div at bounding box center [22, 319] width 15 height 15
click at [23, 255] on div at bounding box center [23, 258] width 8 height 8
click at [24, 320] on div at bounding box center [23, 320] width 8 height 8
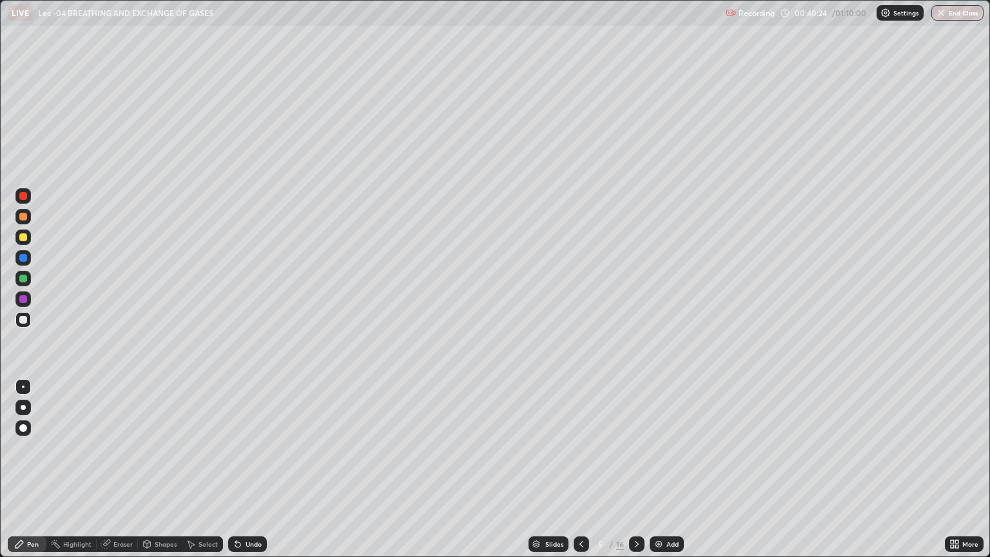
click at [663, 469] on div "Add" at bounding box center [667, 543] width 34 height 15
click at [22, 239] on div at bounding box center [23, 237] width 8 height 8
click at [28, 319] on div at bounding box center [22, 319] width 15 height 15
click at [258, 469] on div "Undo" at bounding box center [254, 544] width 16 height 6
click at [255, 469] on div "Undo" at bounding box center [254, 544] width 16 height 6
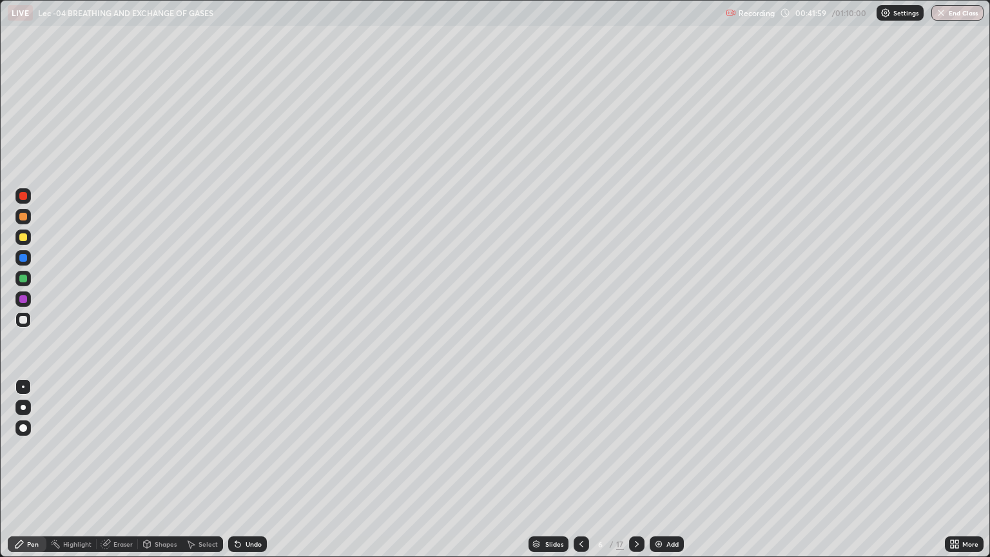
click at [23, 237] on div at bounding box center [23, 237] width 8 height 8
click at [246, 469] on div "Undo" at bounding box center [254, 544] width 16 height 6
click at [162, 469] on div "Shapes" at bounding box center [166, 544] width 22 height 6
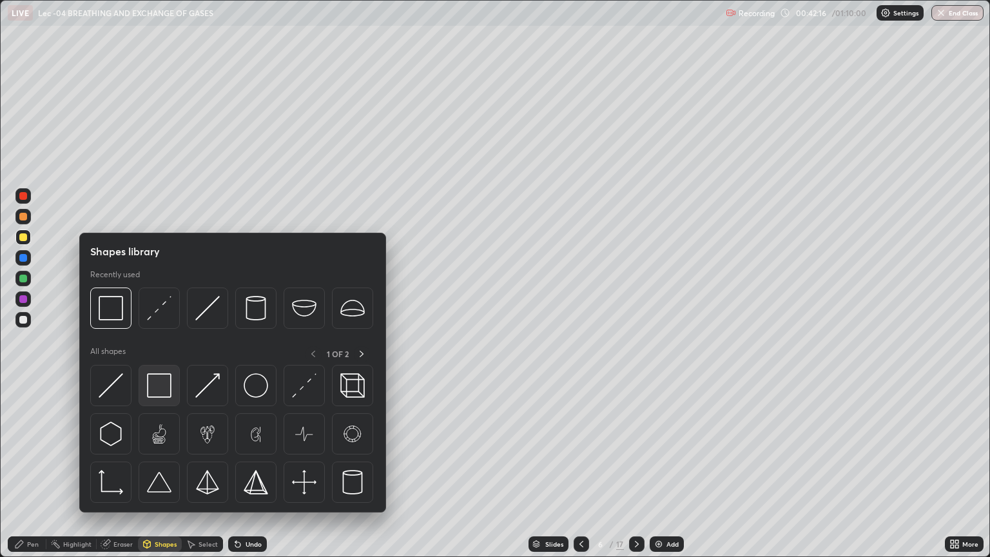
click at [153, 388] on img at bounding box center [159, 385] width 25 height 25
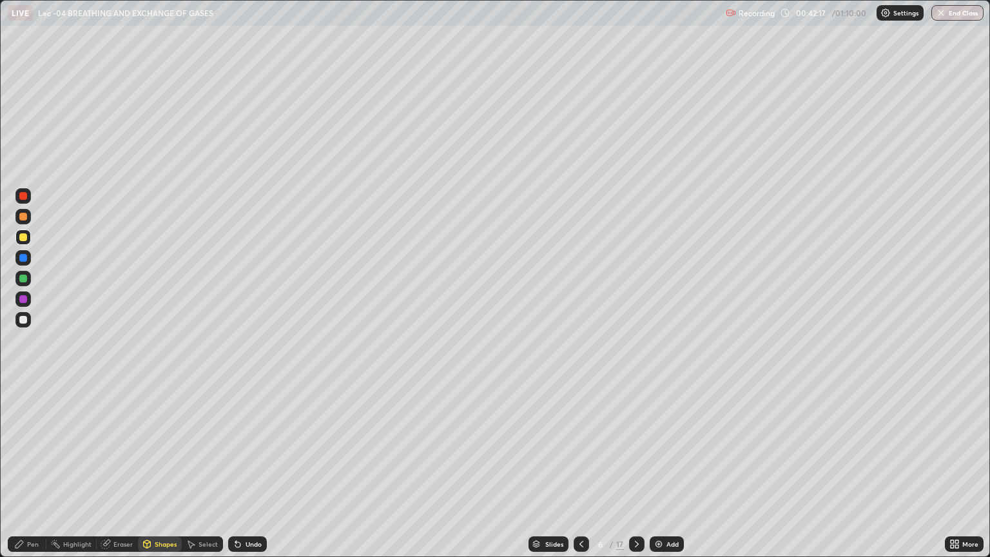
click at [23, 217] on div at bounding box center [23, 217] width 8 height 8
click at [23, 196] on div at bounding box center [23, 196] width 8 height 8
click at [34, 469] on div "Pen" at bounding box center [33, 544] width 12 height 6
click at [22, 320] on div at bounding box center [23, 320] width 8 height 8
click at [26, 237] on div at bounding box center [23, 237] width 8 height 8
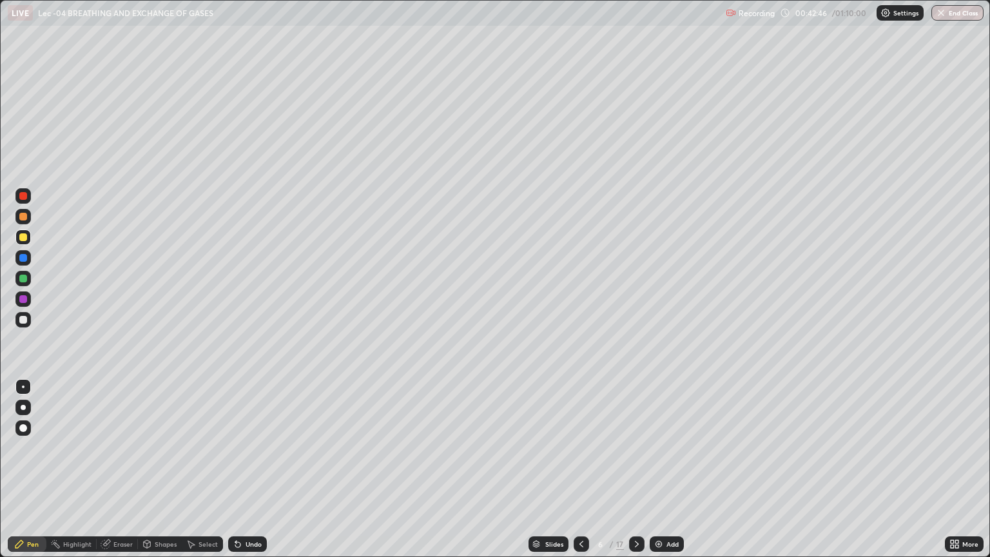
click at [24, 320] on div at bounding box center [23, 320] width 8 height 8
click at [157, 469] on div "Shapes" at bounding box center [166, 544] width 22 height 6
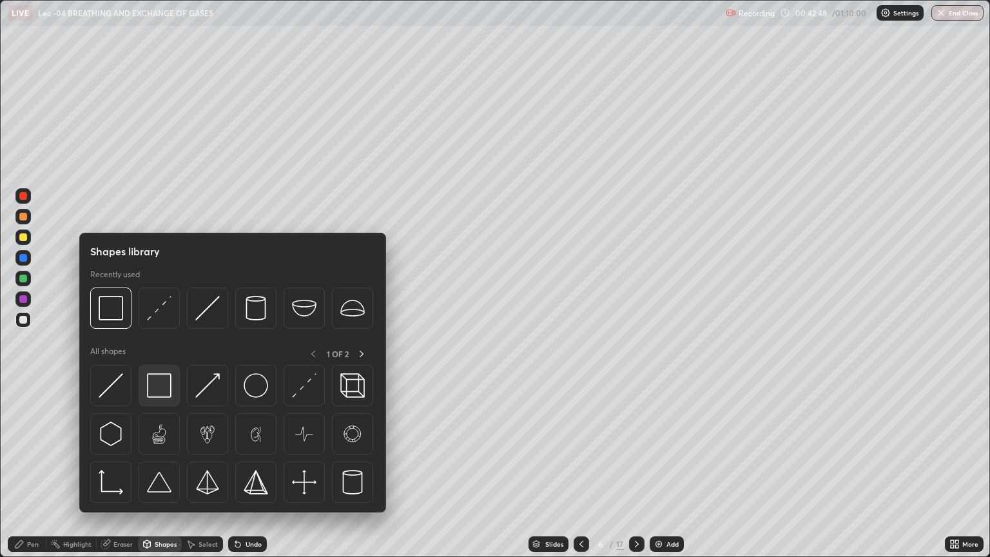
click at [155, 385] on img at bounding box center [159, 385] width 25 height 25
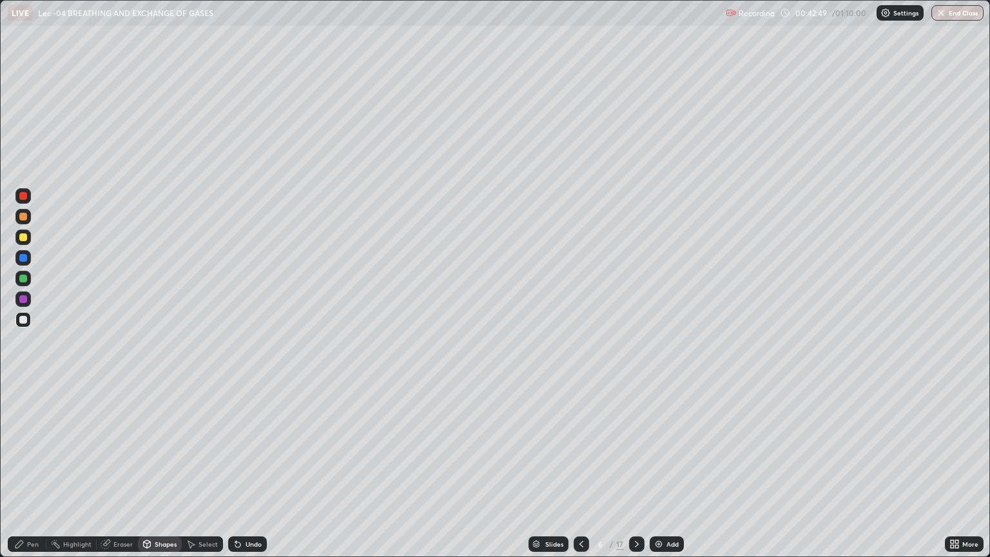
click at [23, 197] on div at bounding box center [23, 196] width 8 height 8
click at [580, 469] on icon at bounding box center [581, 544] width 10 height 10
click at [636, 469] on icon at bounding box center [637, 544] width 4 height 6
click at [25, 320] on div at bounding box center [23, 320] width 8 height 8
click at [35, 469] on div "Pen" at bounding box center [33, 544] width 12 height 6
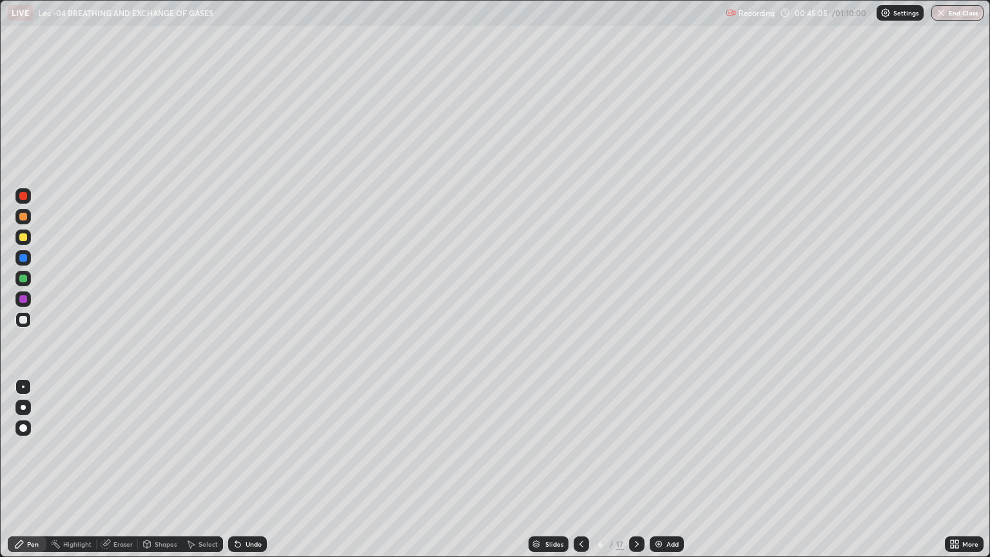
click at [25, 237] on div at bounding box center [23, 237] width 8 height 8
click at [251, 469] on div "Undo" at bounding box center [254, 544] width 16 height 6
click at [248, 469] on div "Undo" at bounding box center [254, 544] width 16 height 6
click at [159, 469] on div "Shapes" at bounding box center [166, 544] width 22 height 6
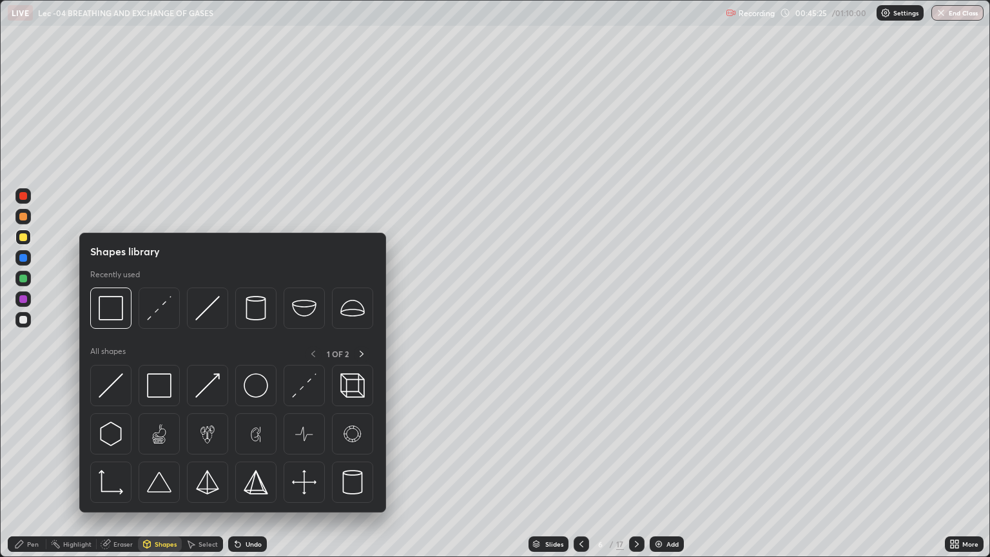
click at [21, 196] on div at bounding box center [23, 196] width 8 height 8
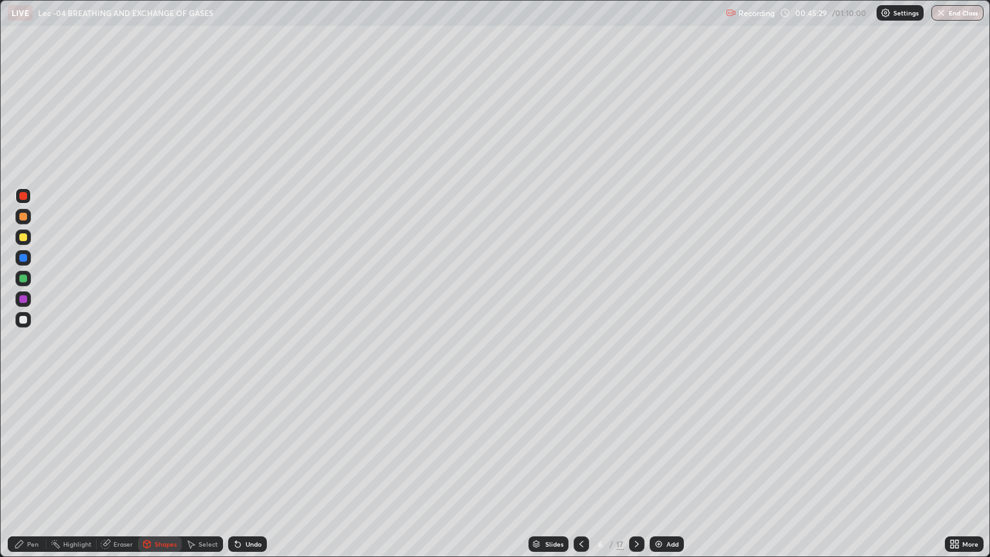
click at [32, 469] on div "Pen" at bounding box center [33, 544] width 12 height 6
click at [22, 316] on div at bounding box center [23, 320] width 8 height 8
click at [578, 469] on icon at bounding box center [581, 544] width 10 height 10
click at [24, 321] on div at bounding box center [23, 320] width 8 height 8
click at [25, 195] on div at bounding box center [23, 196] width 8 height 8
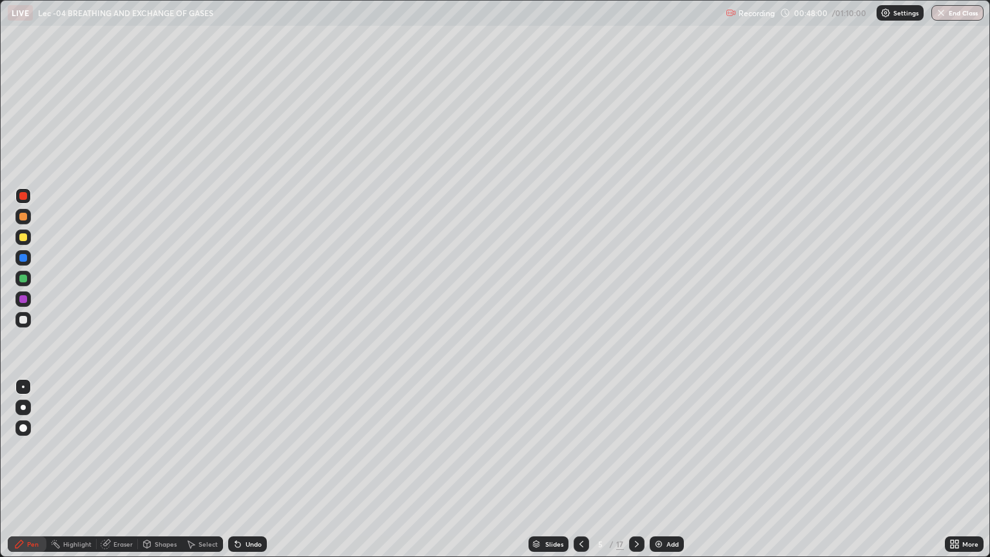
click at [636, 469] on icon at bounding box center [637, 544] width 10 height 10
click at [664, 469] on div "Add" at bounding box center [667, 543] width 34 height 15
click at [23, 320] on div at bounding box center [23, 320] width 8 height 8
click at [23, 236] on div at bounding box center [23, 237] width 8 height 8
click at [580, 469] on icon at bounding box center [581, 544] width 10 height 10
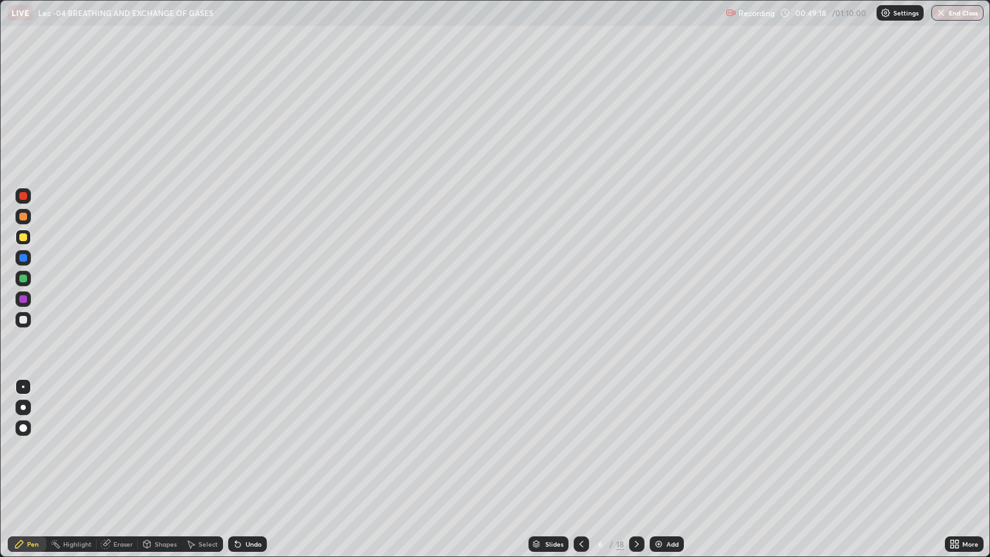
click at [579, 469] on icon at bounding box center [581, 544] width 10 height 10
click at [580, 469] on icon at bounding box center [581, 544] width 10 height 10
click at [634, 469] on icon at bounding box center [637, 544] width 10 height 10
click at [636, 469] on icon at bounding box center [637, 544] width 10 height 10
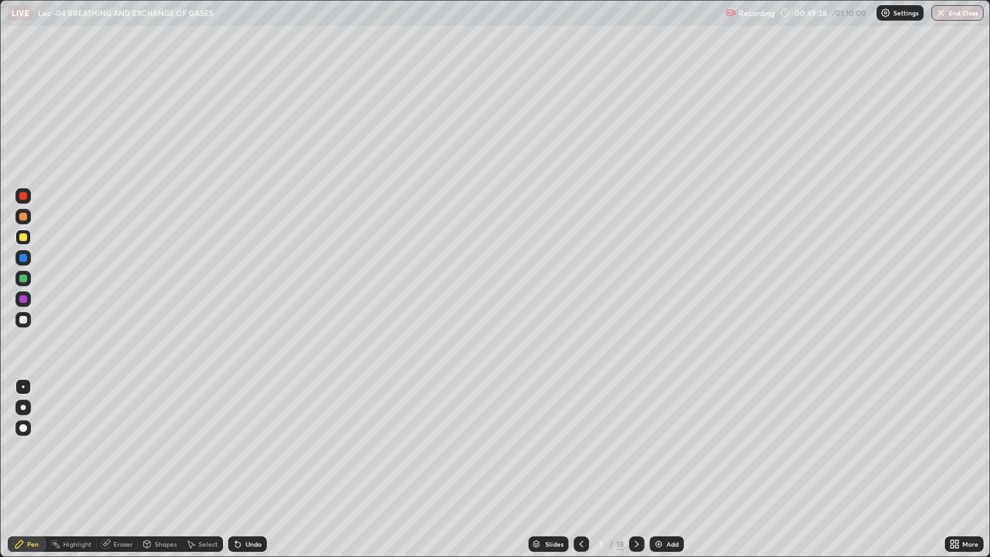
click at [21, 319] on div at bounding box center [23, 320] width 8 height 8
click at [23, 240] on div at bounding box center [23, 237] width 8 height 8
click at [26, 320] on div at bounding box center [23, 320] width 8 height 8
click at [151, 469] on div "Shapes" at bounding box center [160, 543] width 44 height 15
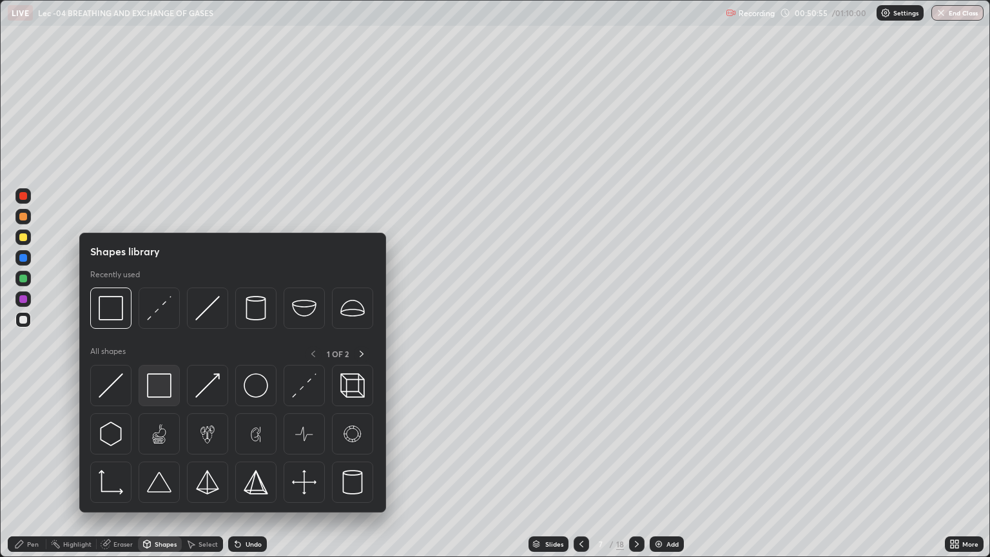
click at [156, 387] on img at bounding box center [159, 385] width 25 height 25
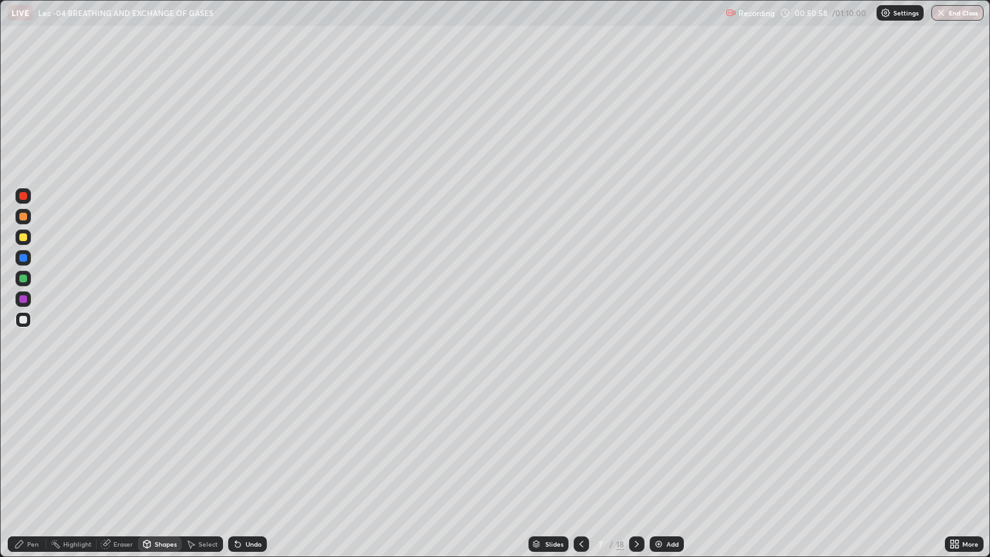
click at [21, 325] on div at bounding box center [22, 319] width 15 height 15
click at [36, 469] on div "Pen" at bounding box center [33, 544] width 12 height 6
click at [257, 469] on div "Undo" at bounding box center [254, 544] width 16 height 6
click at [258, 469] on div "Undo" at bounding box center [247, 543] width 39 height 15
click at [260, 469] on div "Undo" at bounding box center [247, 543] width 39 height 15
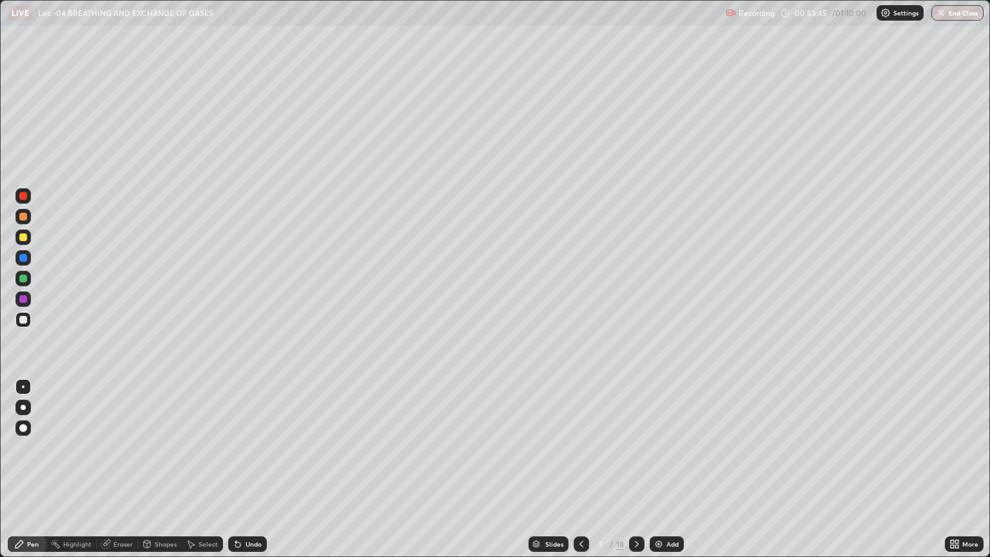
click at [578, 469] on icon at bounding box center [581, 544] width 10 height 10
click at [574, 469] on div at bounding box center [581, 543] width 15 height 15
click at [24, 196] on div at bounding box center [23, 196] width 8 height 8
click at [636, 469] on icon at bounding box center [637, 544] width 10 height 10
click at [636, 469] on icon at bounding box center [637, 544] width 4 height 6
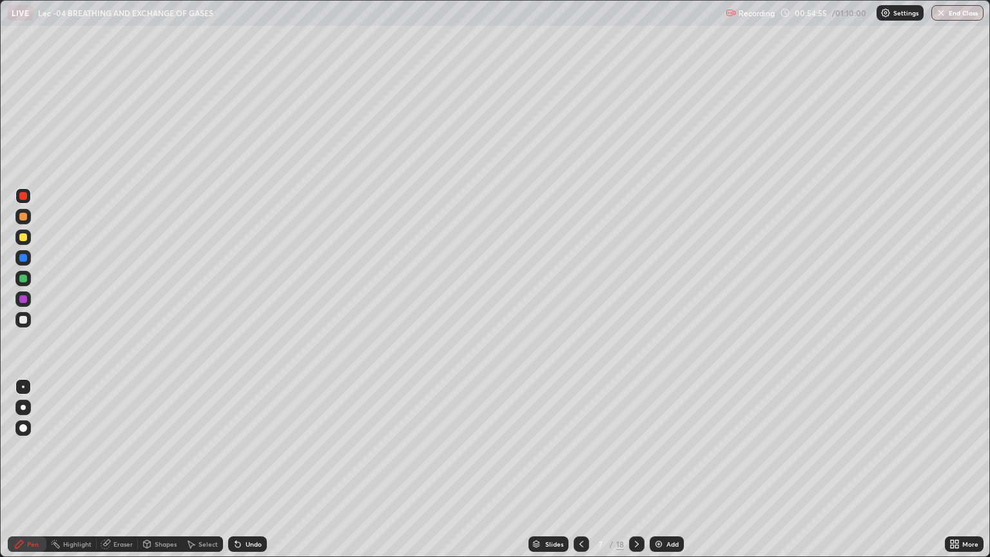
click at [24, 239] on div at bounding box center [23, 237] width 8 height 8
click at [28, 319] on div at bounding box center [22, 319] width 15 height 15
click at [156, 469] on div "Shapes" at bounding box center [166, 544] width 22 height 6
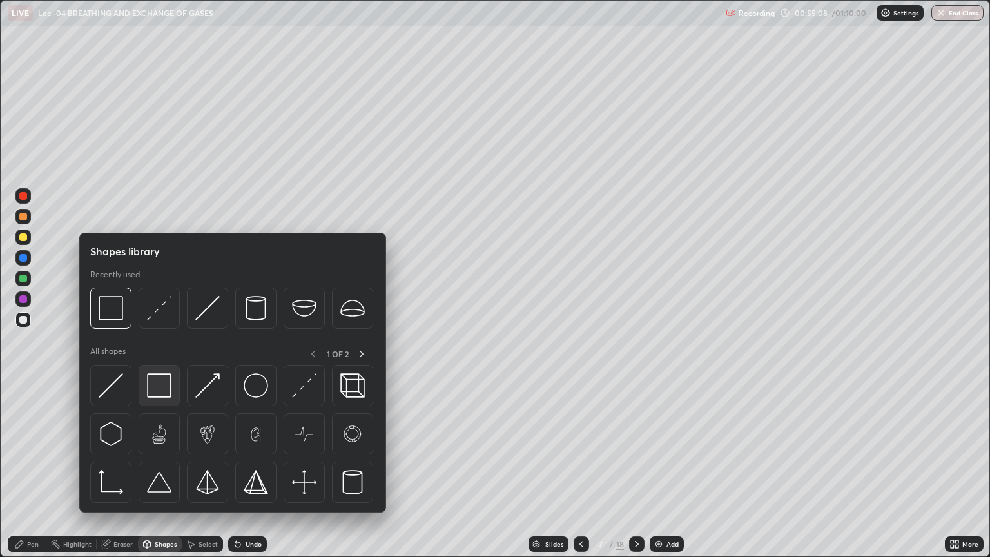
click at [168, 384] on img at bounding box center [159, 385] width 25 height 25
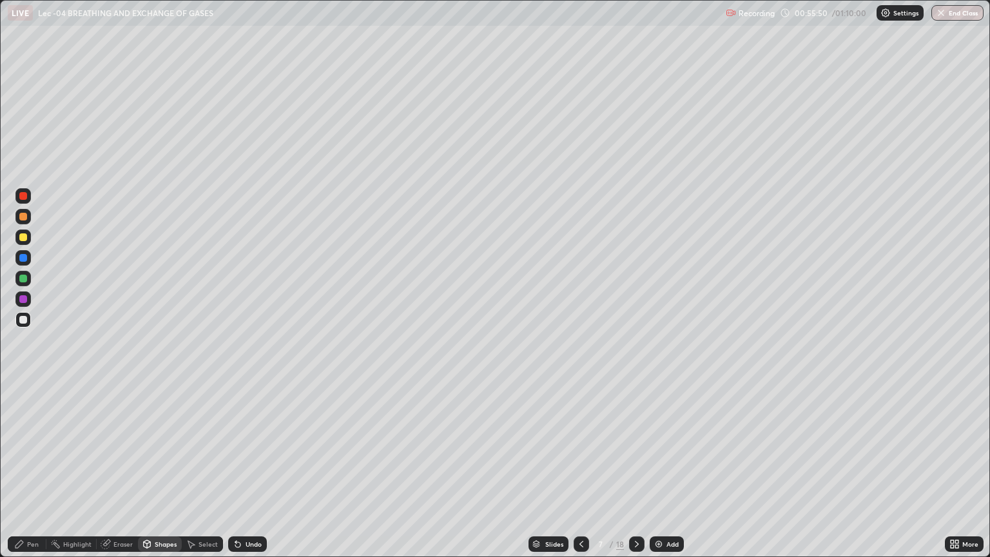
click at [23, 237] on div at bounding box center [23, 237] width 8 height 8
click at [252, 469] on div "Undo" at bounding box center [254, 544] width 16 height 6
click at [32, 469] on div "Pen" at bounding box center [27, 543] width 39 height 15
click at [155, 469] on div "Shapes" at bounding box center [166, 544] width 22 height 6
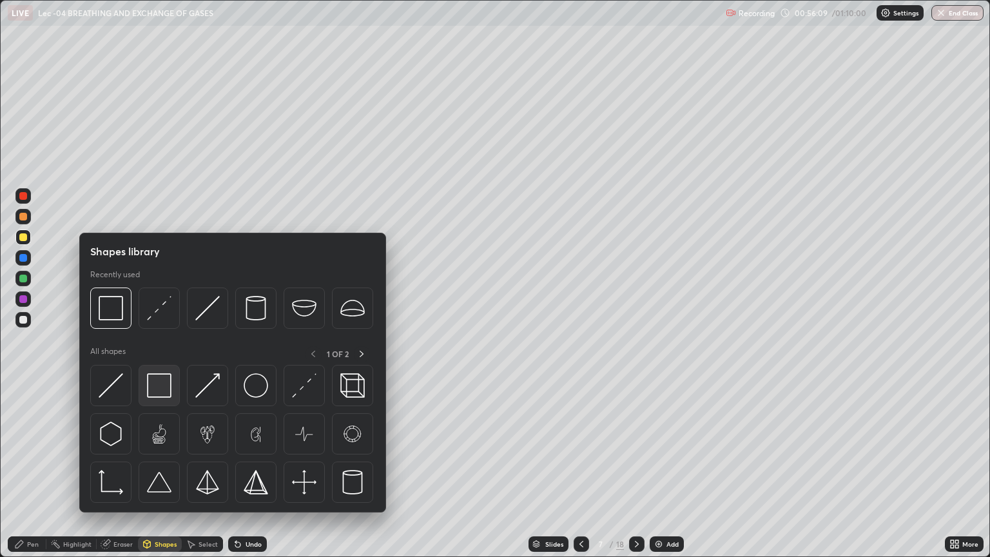
click at [156, 384] on img at bounding box center [159, 385] width 25 height 25
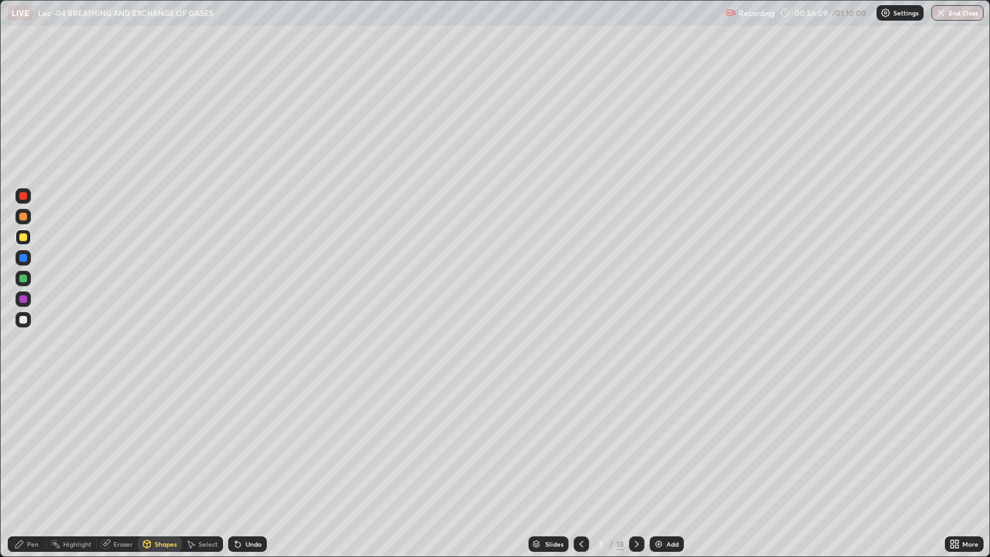
click at [24, 326] on div at bounding box center [22, 319] width 15 height 15
click at [24, 321] on div at bounding box center [23, 320] width 8 height 8
click at [30, 469] on div "Pen" at bounding box center [27, 543] width 39 height 15
click at [199, 469] on div "Select" at bounding box center [208, 544] width 19 height 6
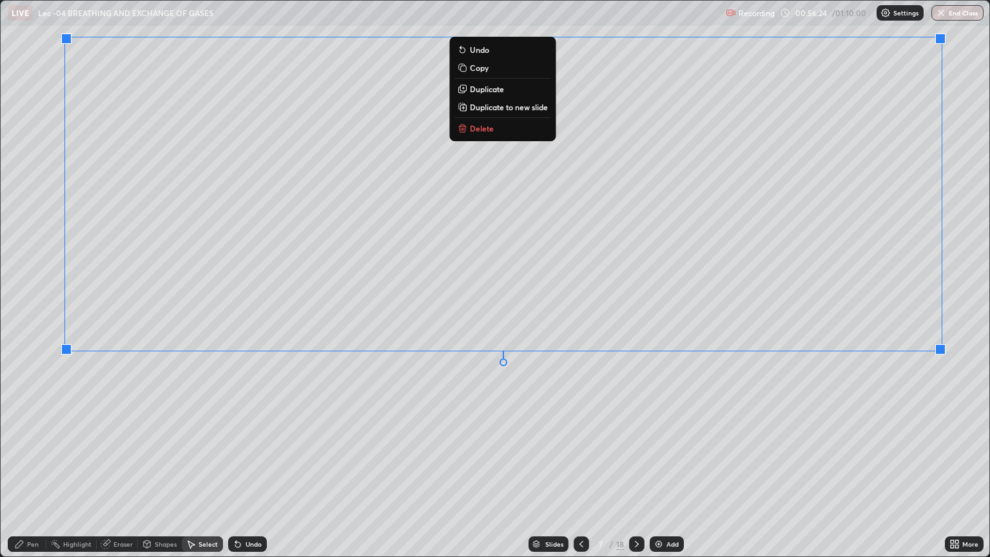
click at [37, 469] on div "Pen" at bounding box center [33, 544] width 12 height 6
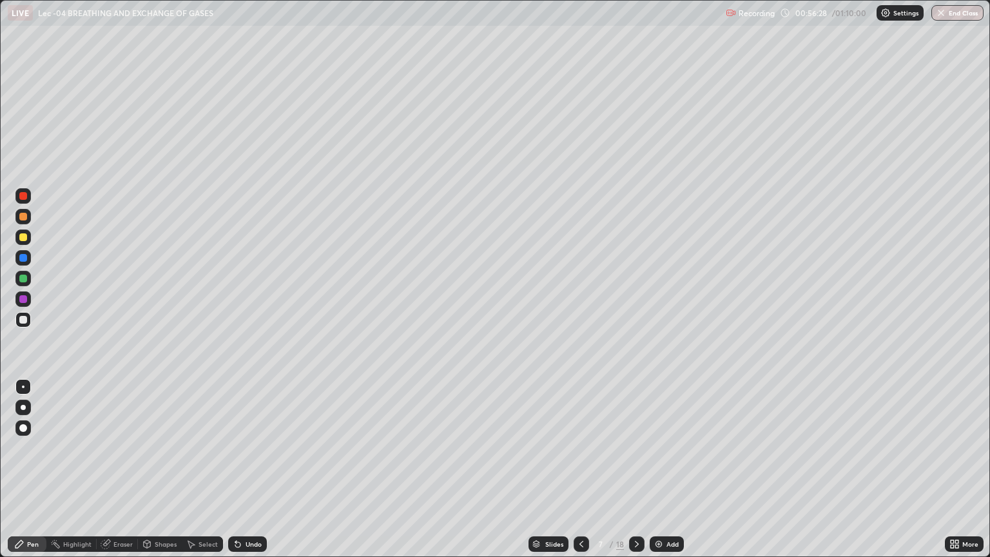
click at [29, 469] on div "Pen" at bounding box center [27, 543] width 39 height 15
click at [952, 469] on icon at bounding box center [952, 541] width 3 height 3
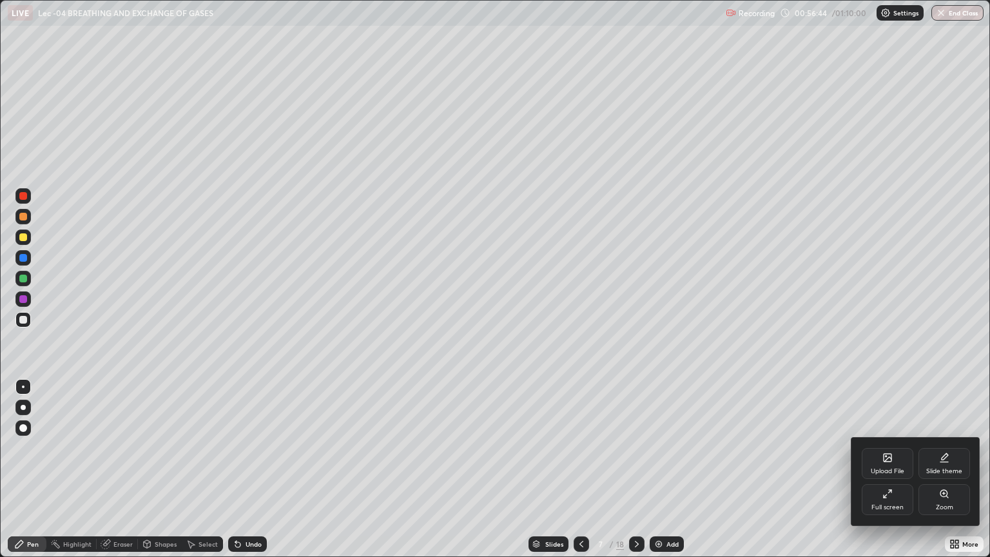
click at [877, 469] on div "Full screen" at bounding box center [888, 499] width 52 height 31
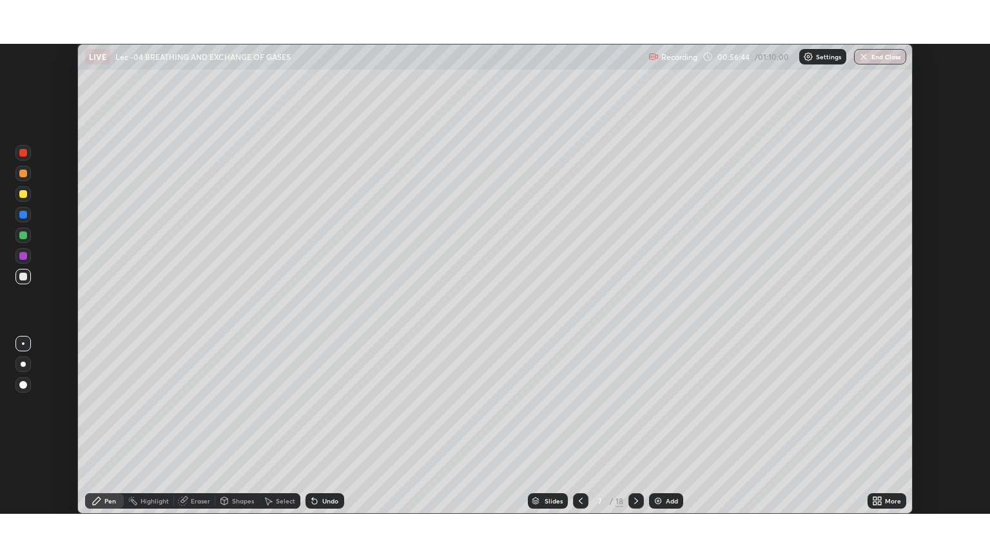
scroll to position [64004, 63484]
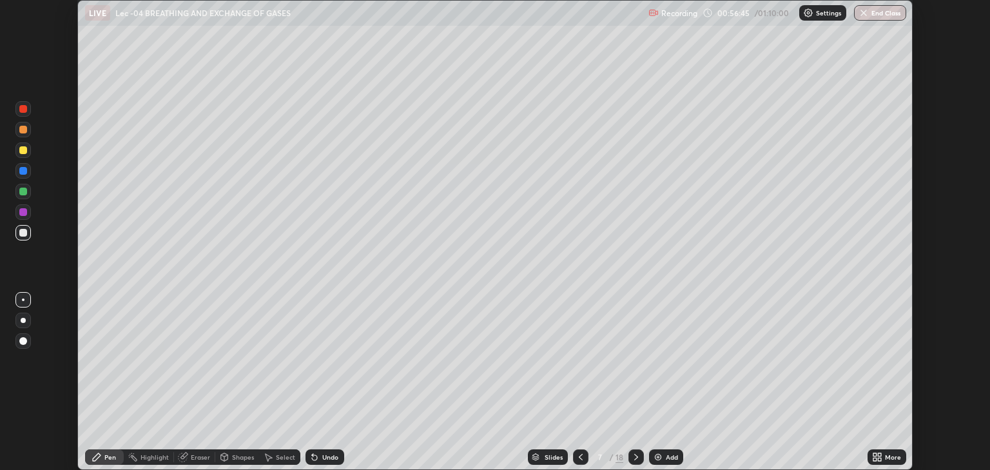
click at [876, 454] on icon at bounding box center [875, 454] width 3 height 3
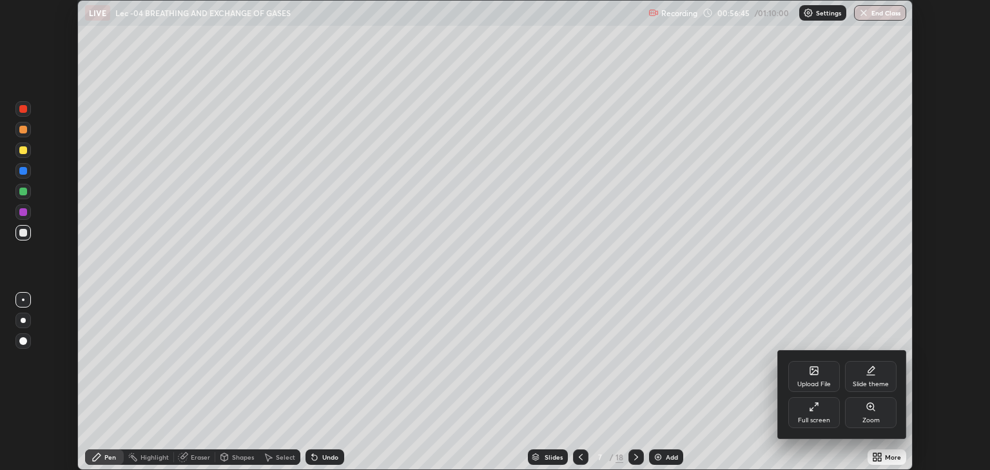
click at [814, 411] on icon at bounding box center [814, 407] width 10 height 10
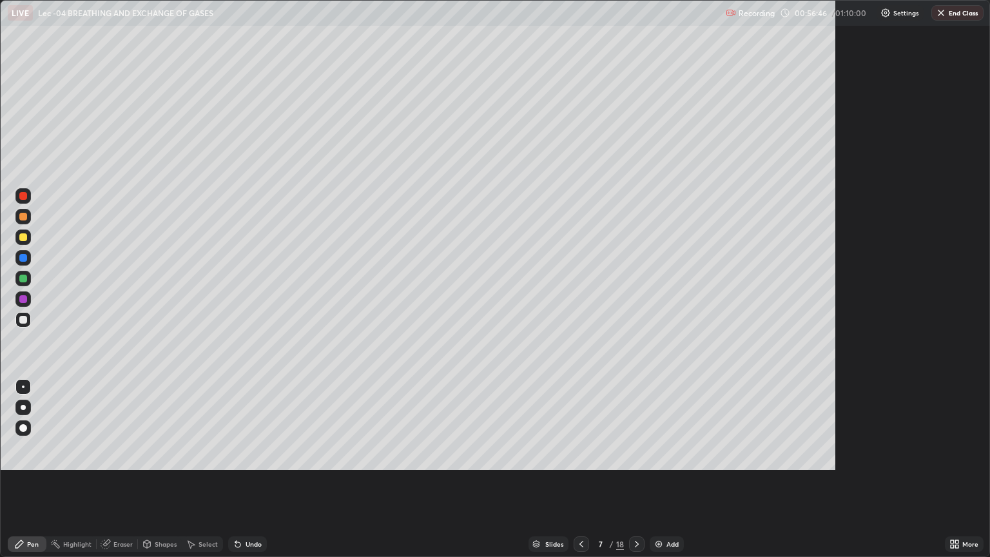
scroll to position [557, 990]
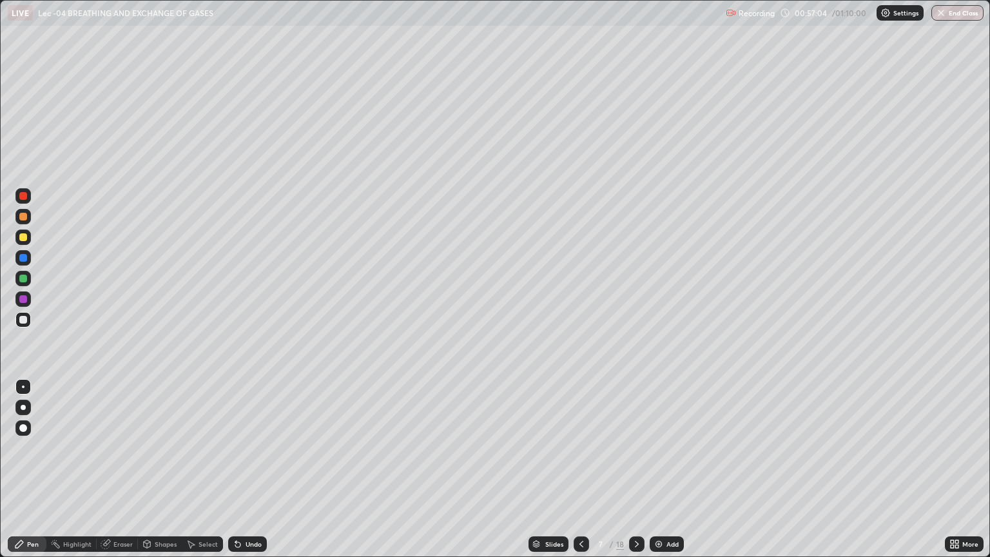
click at [255, 469] on div "Undo" at bounding box center [254, 544] width 16 height 6
click at [25, 239] on div at bounding box center [23, 237] width 8 height 8
click at [161, 469] on div "Shapes" at bounding box center [166, 544] width 22 height 6
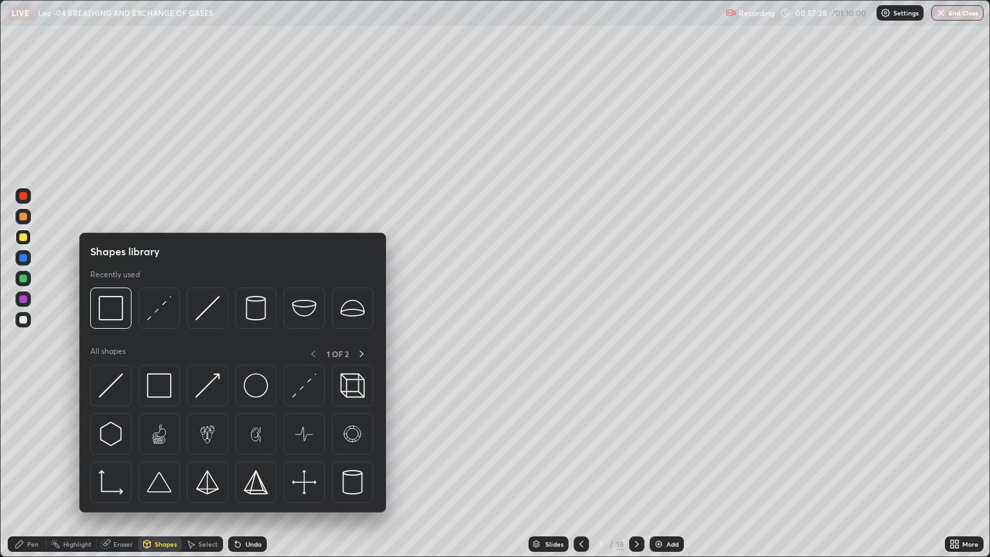
click at [155, 469] on div "Shapes" at bounding box center [166, 544] width 22 height 6
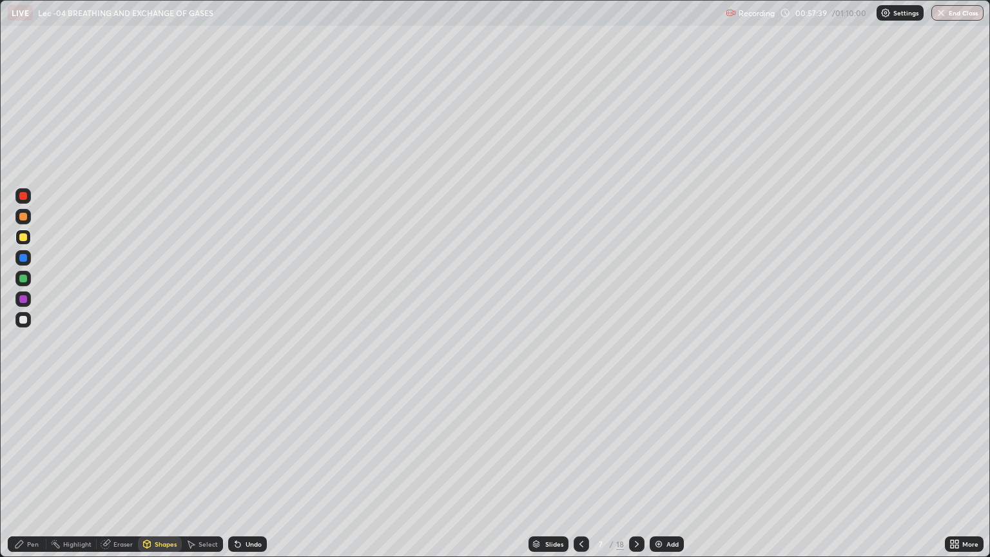
click at [155, 469] on div "Shapes" at bounding box center [166, 544] width 22 height 6
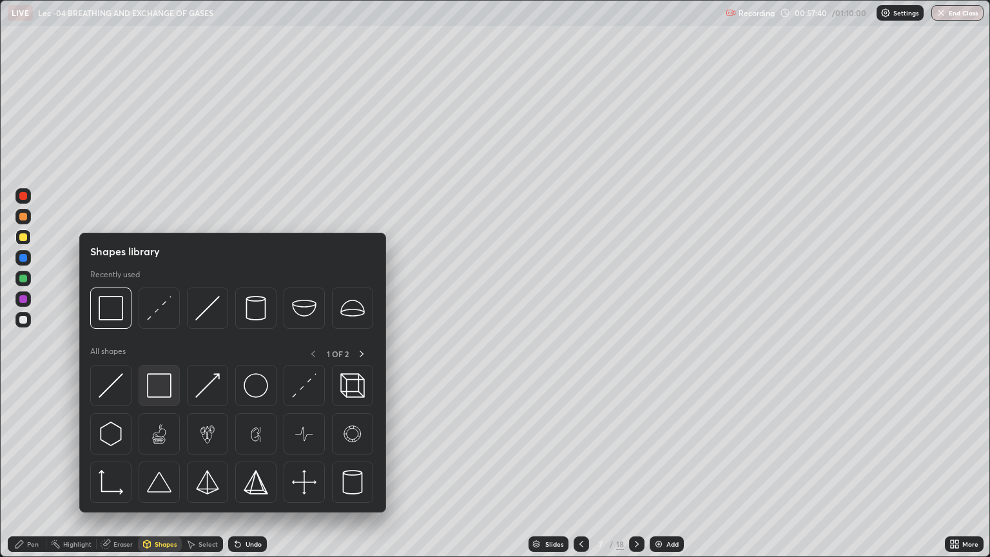
click at [160, 391] on img at bounding box center [159, 385] width 25 height 25
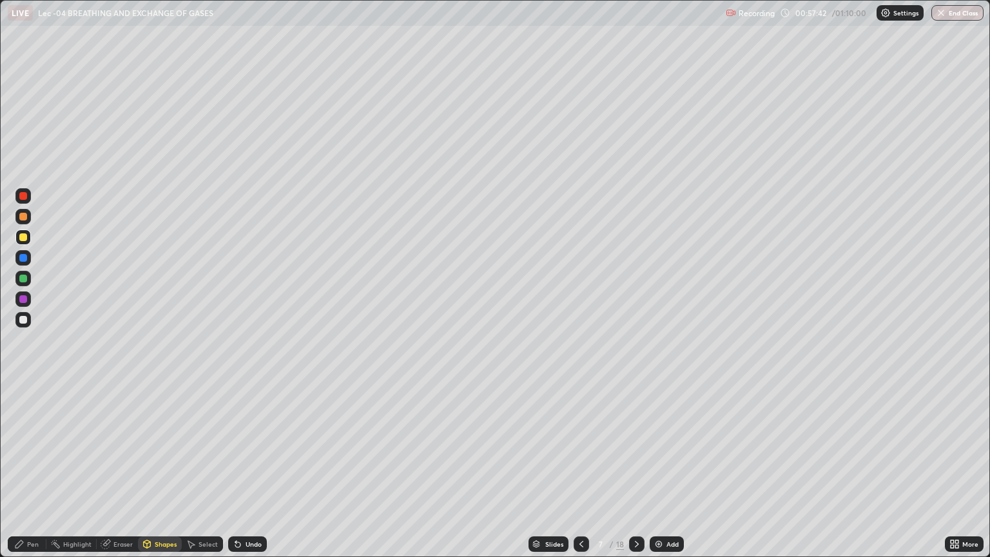
click at [241, 469] on div "Undo" at bounding box center [247, 543] width 39 height 15
click at [25, 321] on div at bounding box center [23, 320] width 8 height 8
click at [35, 469] on div "Pen" at bounding box center [27, 543] width 39 height 15
click at [578, 469] on icon at bounding box center [581, 544] width 10 height 10
click at [580, 469] on icon at bounding box center [582, 544] width 4 height 6
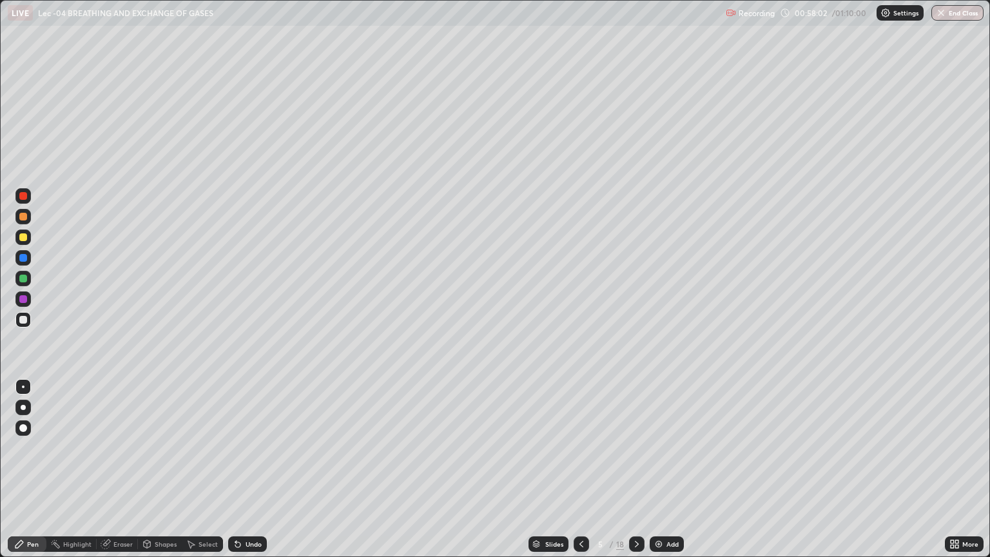
click at [259, 469] on div "Undo" at bounding box center [247, 543] width 39 height 15
click at [259, 469] on div "Undo" at bounding box center [254, 544] width 16 height 6
click at [24, 239] on div at bounding box center [23, 237] width 8 height 8
click at [24, 320] on div at bounding box center [23, 320] width 8 height 8
click at [636, 469] on icon at bounding box center [637, 544] width 4 height 6
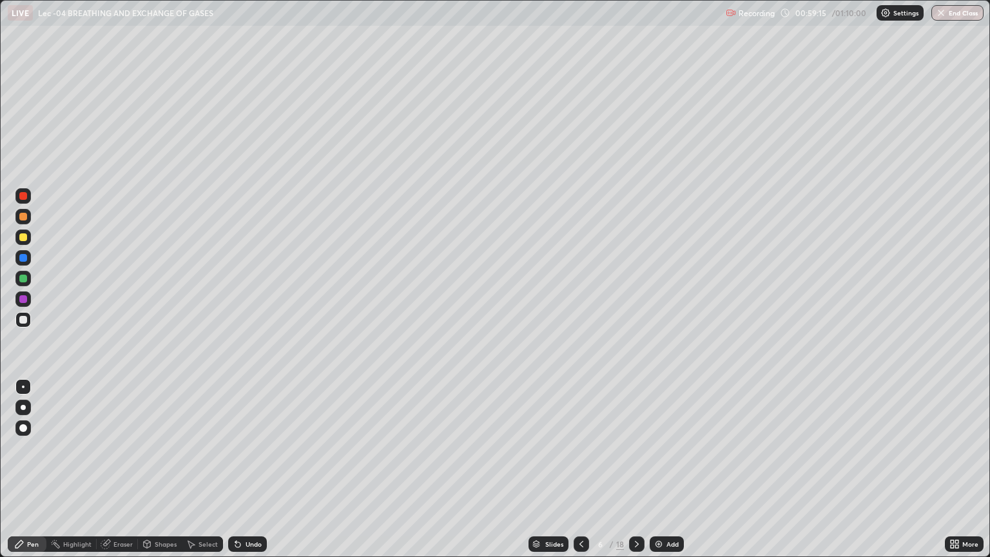
click at [636, 469] on icon at bounding box center [637, 544] width 10 height 10
click at [22, 237] on div at bounding box center [23, 237] width 8 height 8
click at [152, 469] on div "Shapes" at bounding box center [160, 543] width 44 height 15
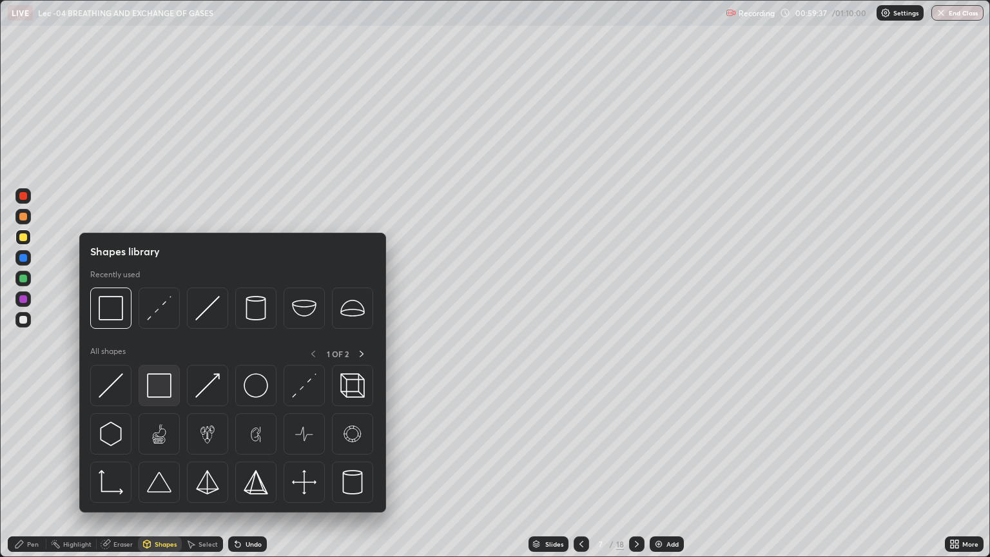
click at [157, 389] on img at bounding box center [159, 385] width 25 height 25
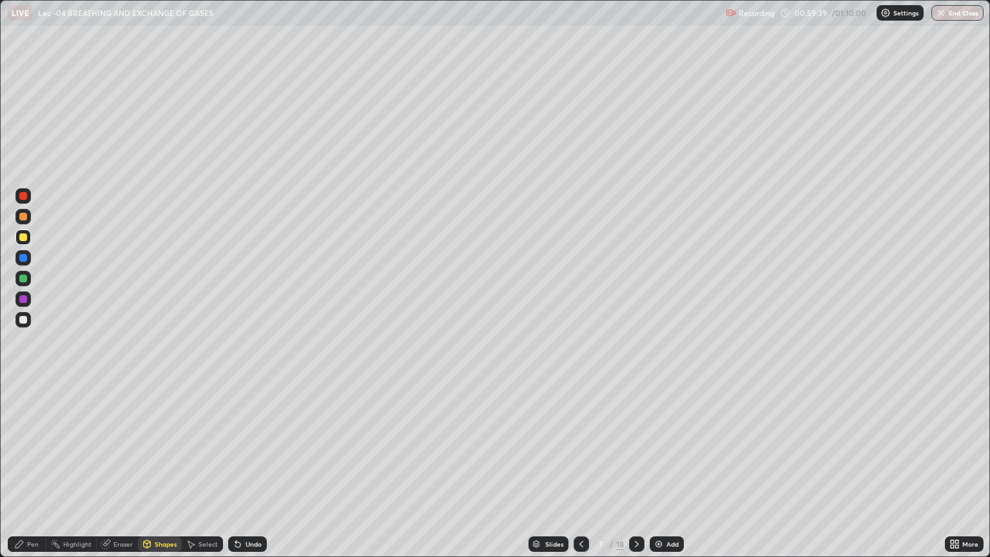
click at [250, 469] on div "Undo" at bounding box center [247, 543] width 39 height 15
click at [22, 322] on div at bounding box center [23, 320] width 8 height 8
click at [33, 469] on div "Pen" at bounding box center [33, 544] width 12 height 6
click at [117, 469] on div "Eraser" at bounding box center [122, 544] width 19 height 6
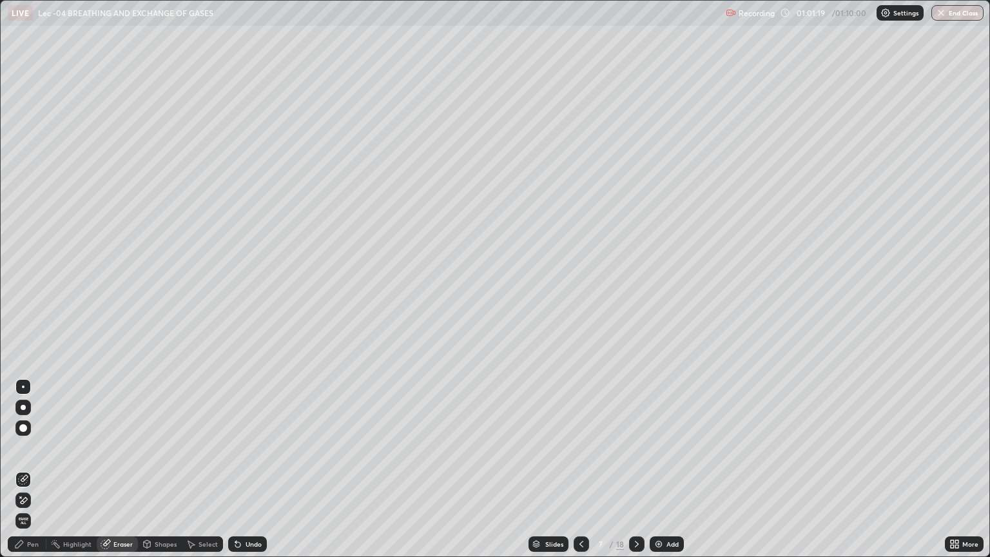
click at [32, 469] on div "Pen" at bounding box center [33, 544] width 12 height 6
click at [23, 238] on div at bounding box center [23, 237] width 8 height 8
click at [23, 237] on div at bounding box center [23, 237] width 8 height 8
click at [22, 321] on div at bounding box center [23, 320] width 8 height 8
click at [157, 469] on div "Shapes" at bounding box center [160, 543] width 44 height 15
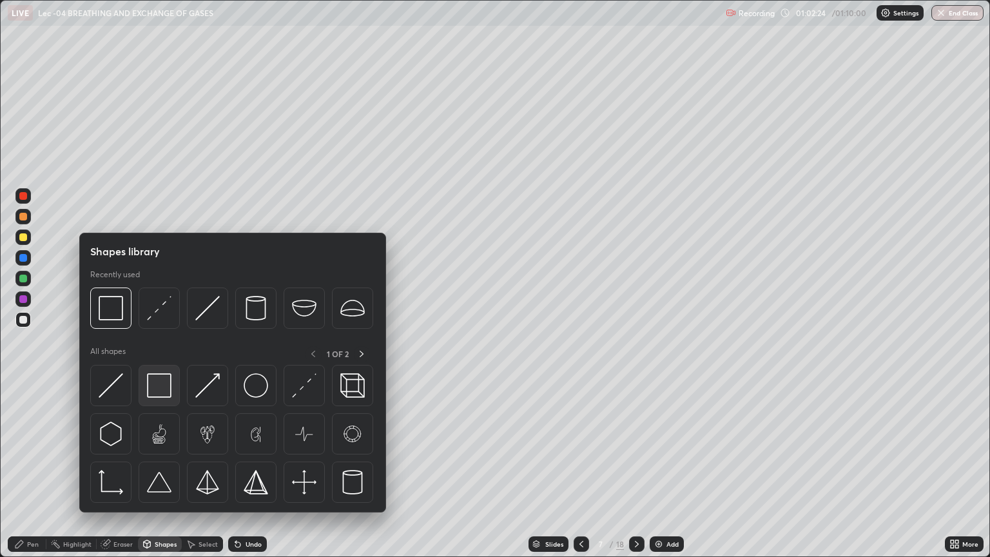
click at [166, 385] on img at bounding box center [159, 385] width 25 height 25
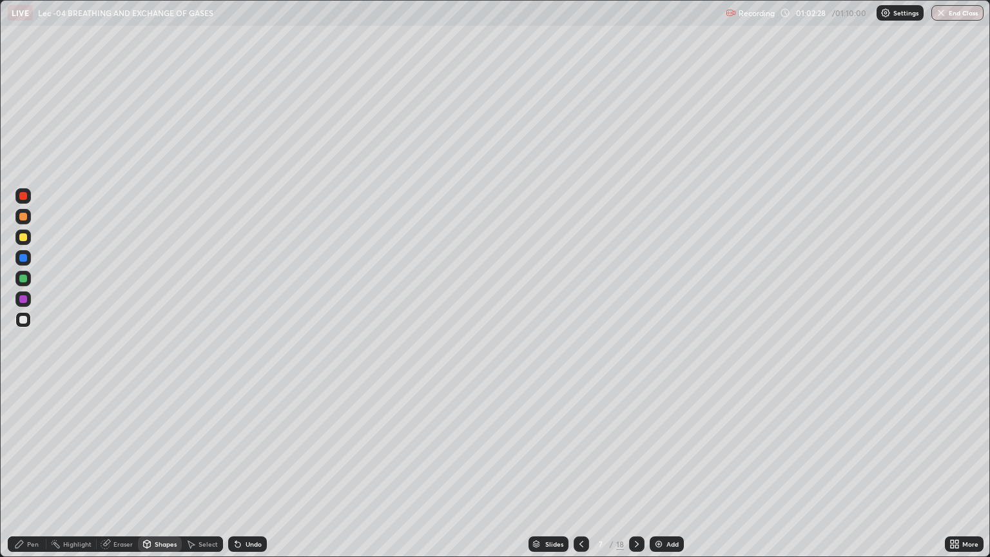
click at [35, 469] on div "Pen" at bounding box center [33, 544] width 12 height 6
click at [580, 469] on icon at bounding box center [582, 544] width 4 height 6
click at [636, 469] on icon at bounding box center [637, 544] width 10 height 10
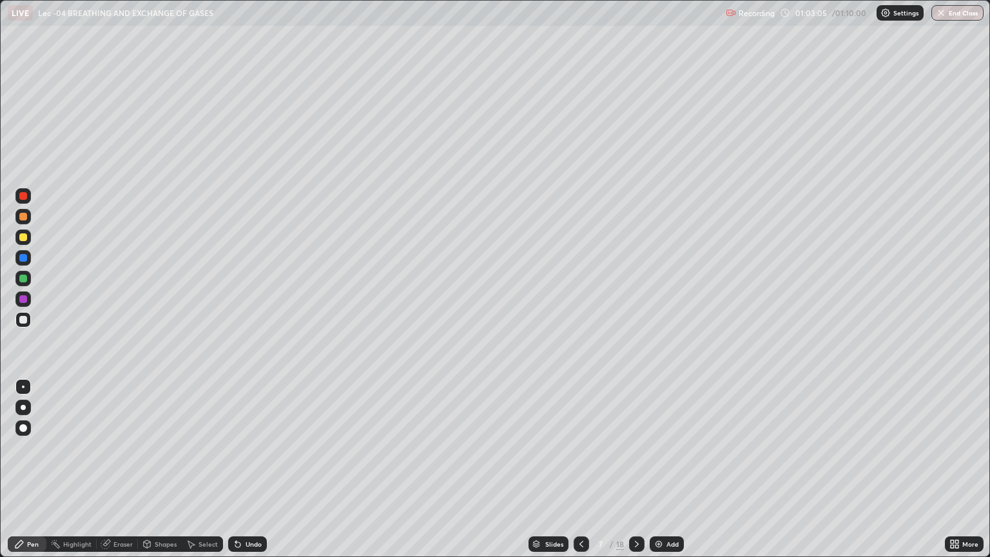
click at [636, 469] on icon at bounding box center [637, 544] width 10 height 10
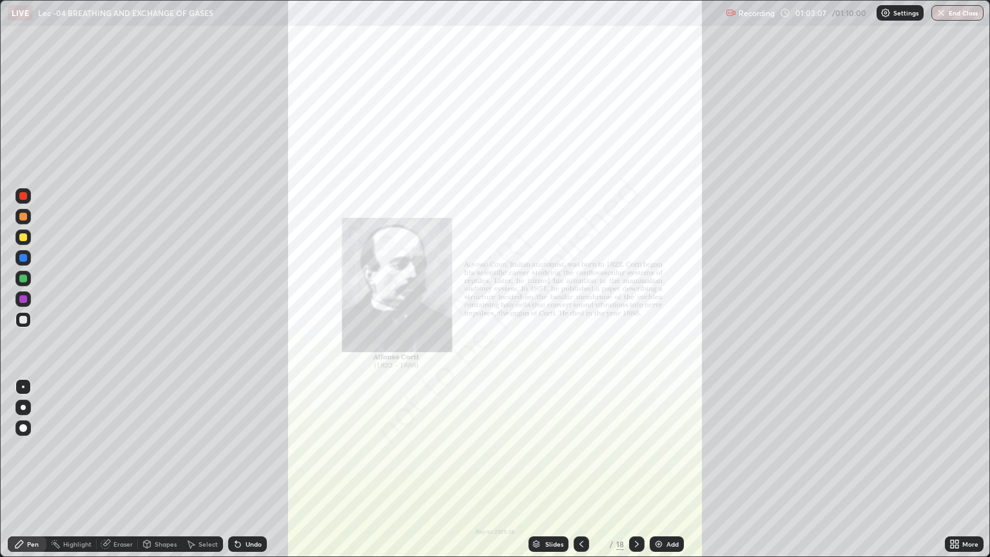
click at [580, 469] on icon at bounding box center [581, 544] width 10 height 10
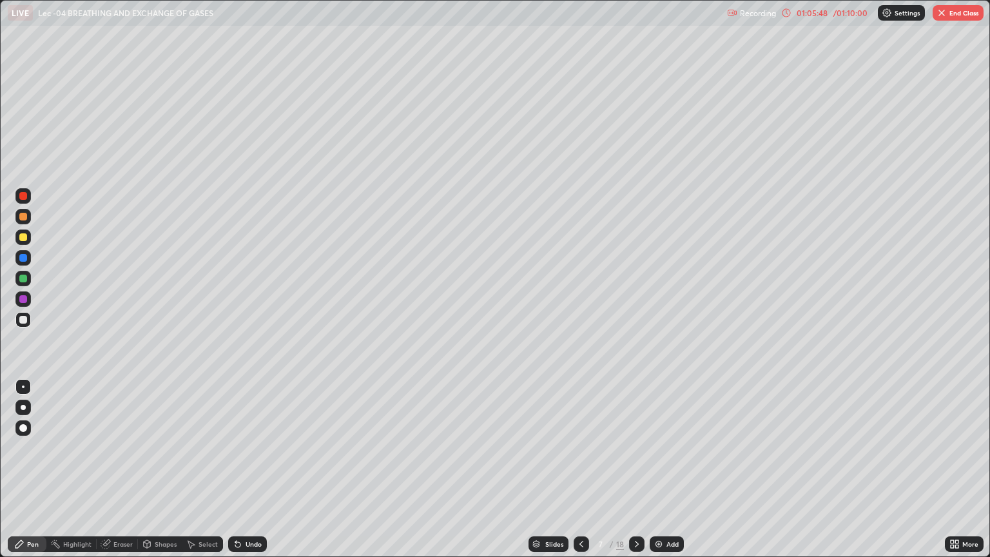
click at [556, 469] on div "Slides" at bounding box center [554, 544] width 18 height 6
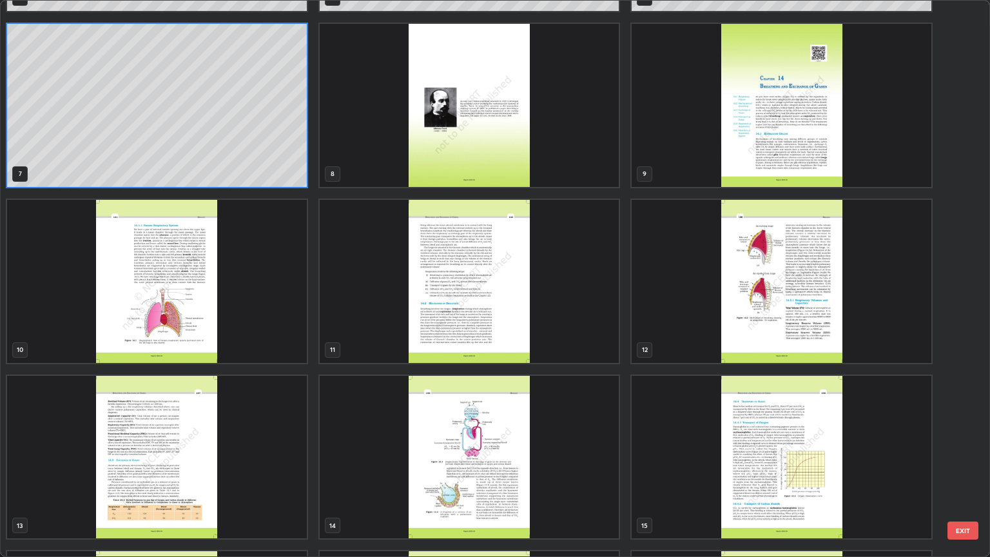
scroll to position [338, 0]
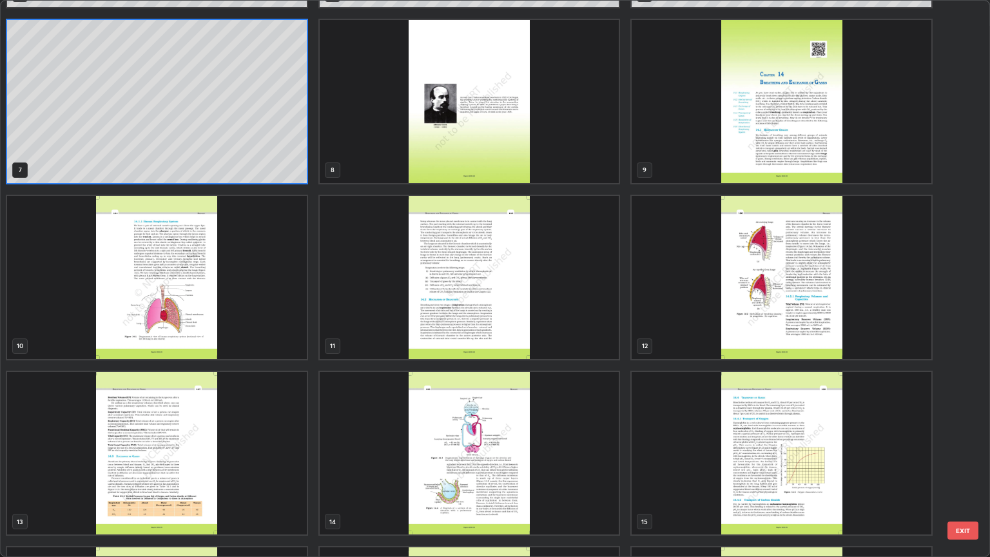
click at [820, 314] on img "grid" at bounding box center [782, 277] width 300 height 163
click at [819, 315] on img "grid" at bounding box center [782, 277] width 300 height 163
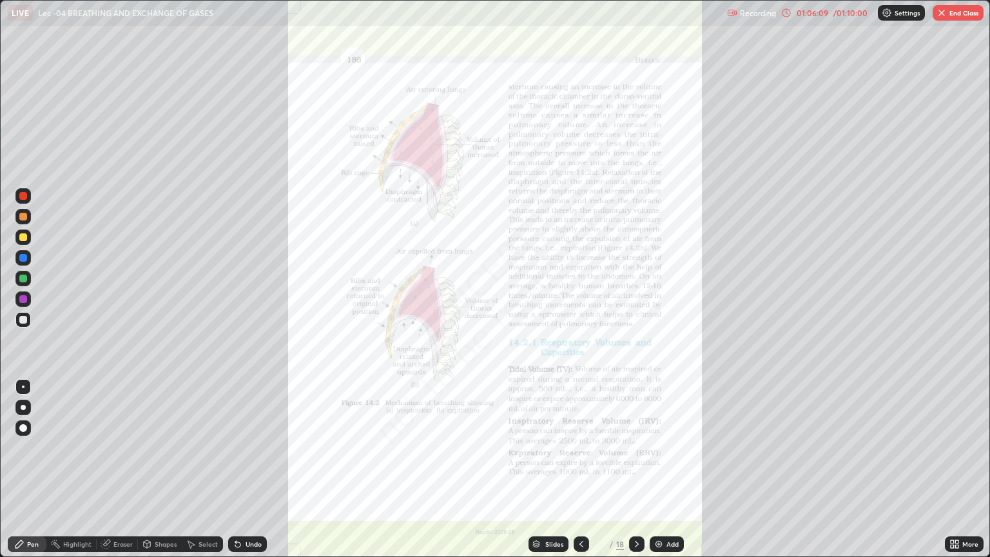
click at [954, 469] on icon at bounding box center [955, 544] width 10 height 10
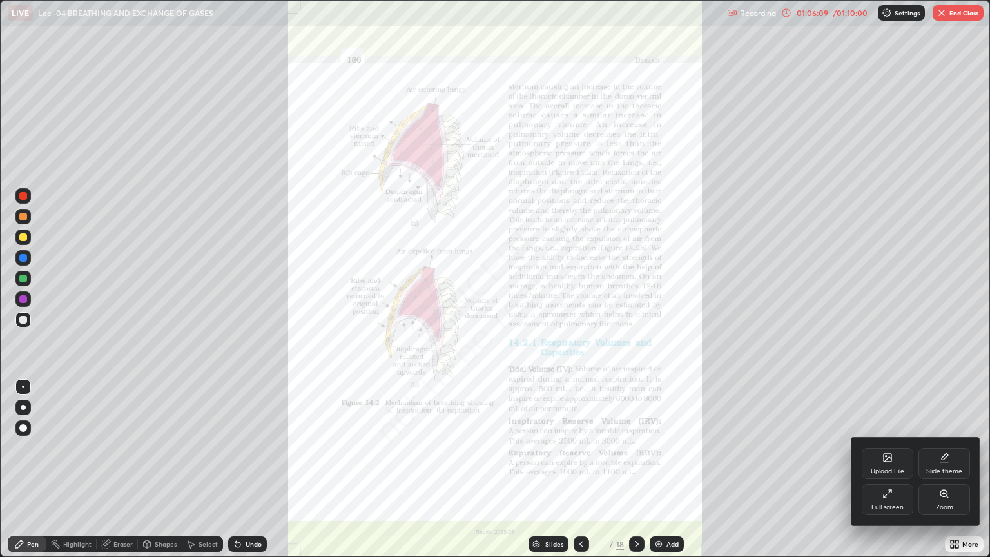
click at [946, 469] on div "Zoom" at bounding box center [945, 499] width 52 height 31
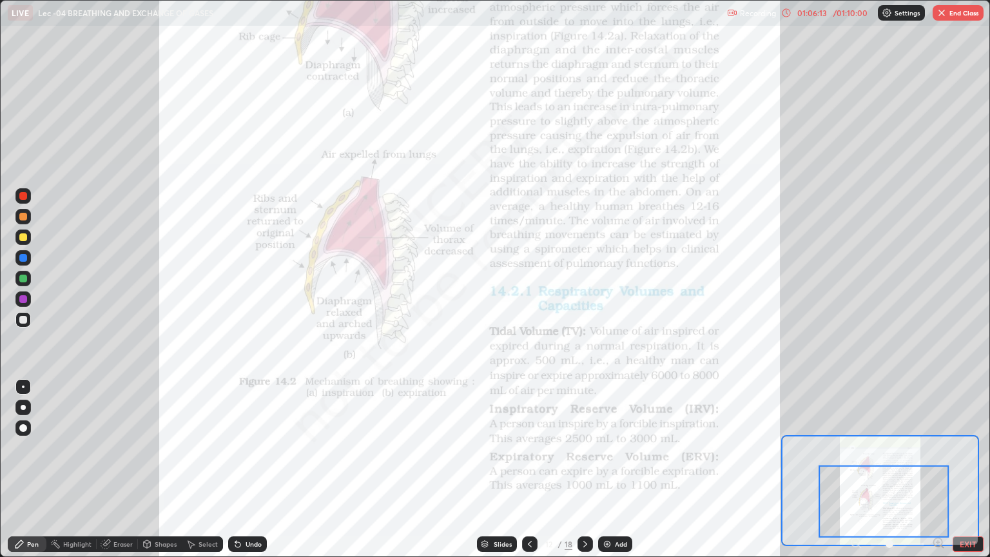
click at [79, 469] on div "Highlight" at bounding box center [77, 544] width 28 height 6
click at [21, 196] on div at bounding box center [23, 196] width 8 height 8
click at [503, 469] on div "Slides" at bounding box center [503, 544] width 18 height 6
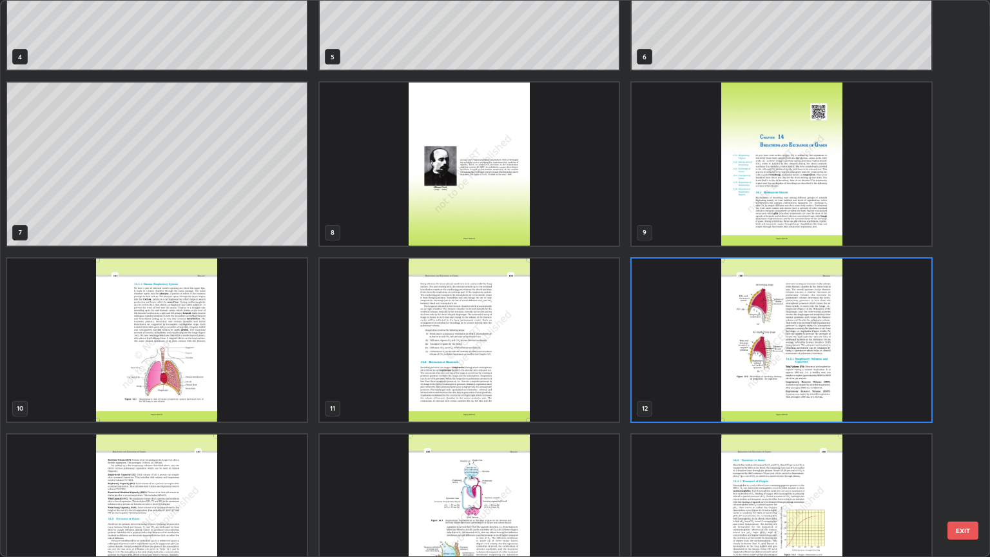
scroll to position [289, 0]
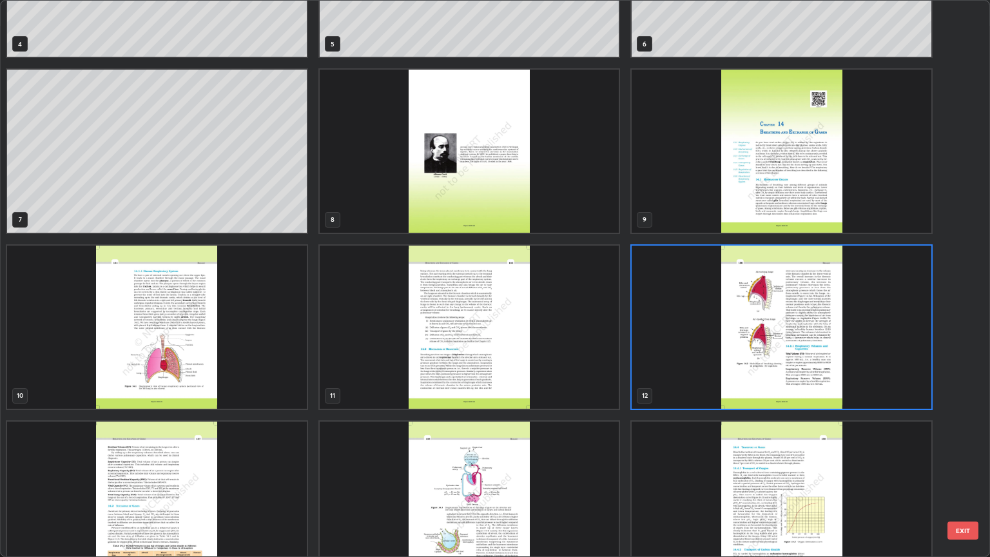
click at [251, 469] on img "grid" at bounding box center [157, 503] width 300 height 163
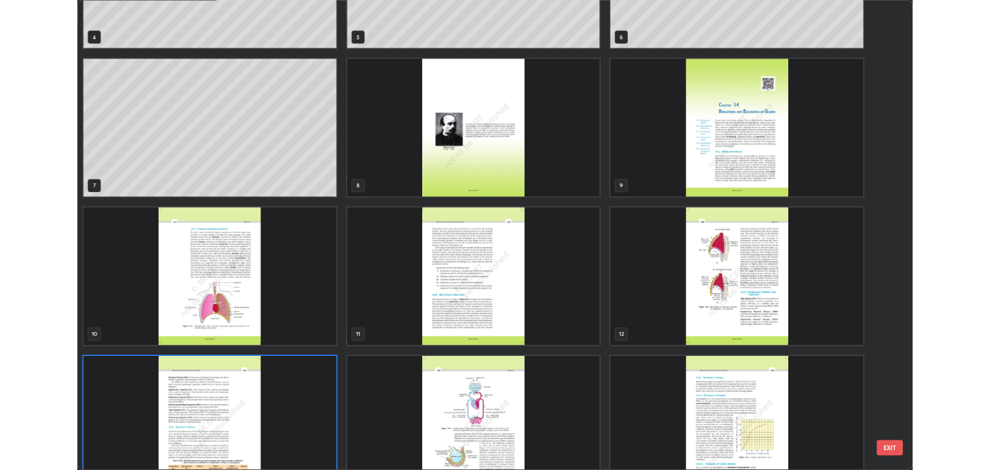
scroll to position [323, 0]
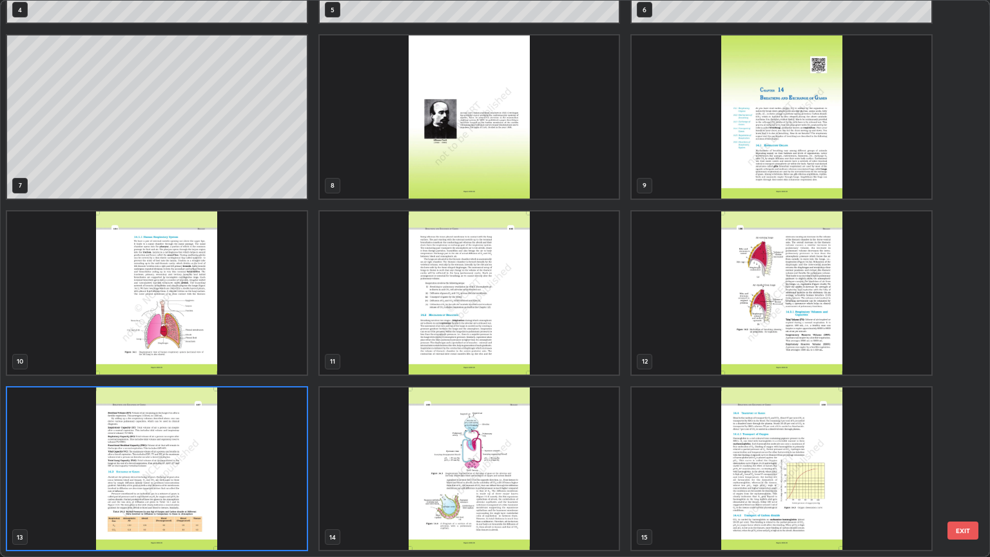
click at [250, 469] on div "4 5 6 7 8 9 10 11 12 13 14 15 16 17 18" at bounding box center [484, 279] width 966 height 556
click at [257, 469] on img "grid" at bounding box center [157, 468] width 300 height 163
click at [255, 466] on img "grid" at bounding box center [157, 468] width 300 height 163
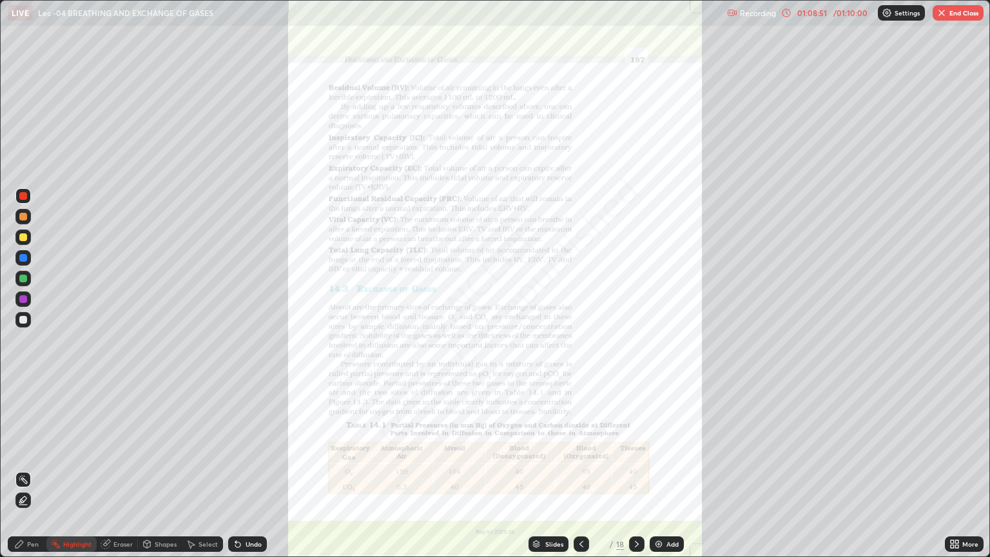
click at [952, 469] on icon at bounding box center [952, 541] width 3 height 3
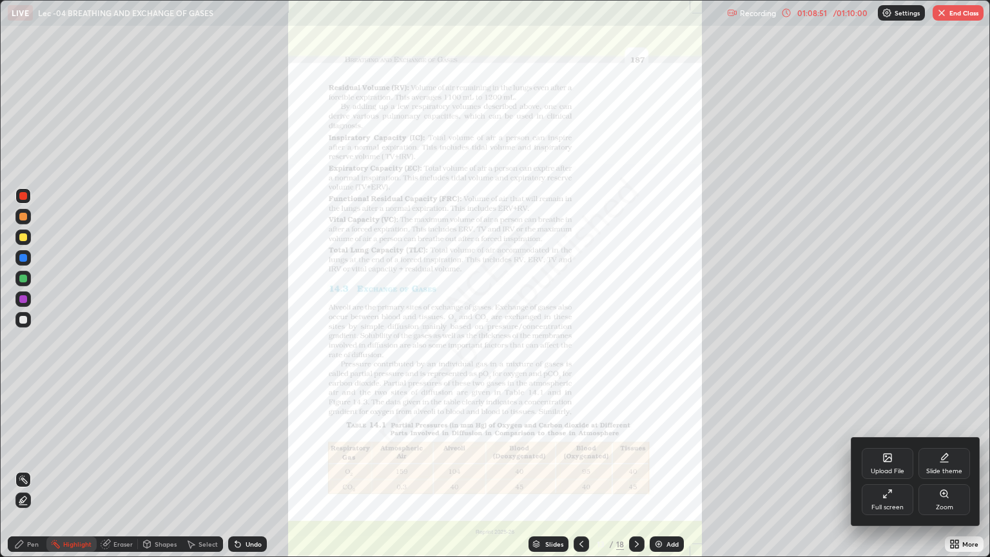
click at [952, 469] on div "Zoom" at bounding box center [945, 499] width 52 height 31
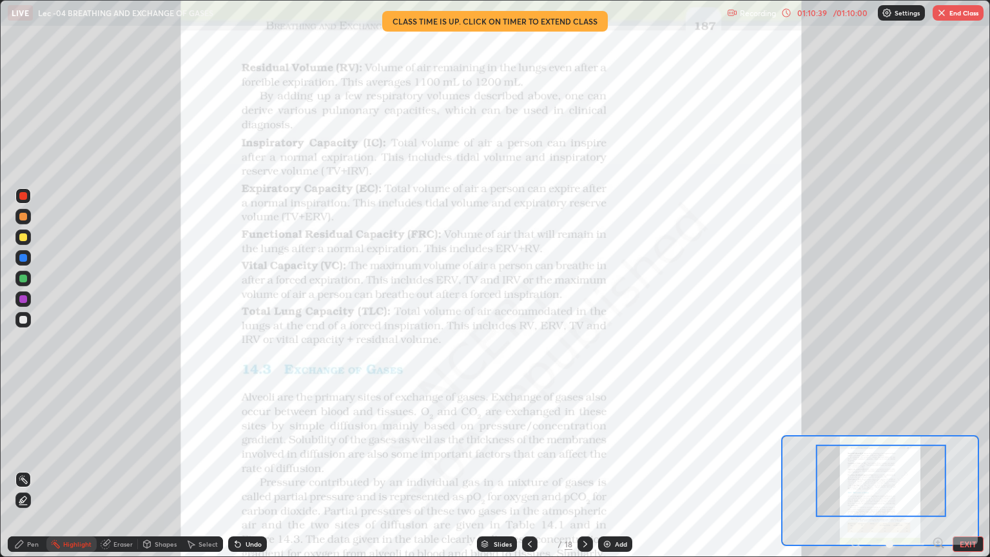
click at [965, 469] on button "EXIT" at bounding box center [968, 543] width 31 height 15
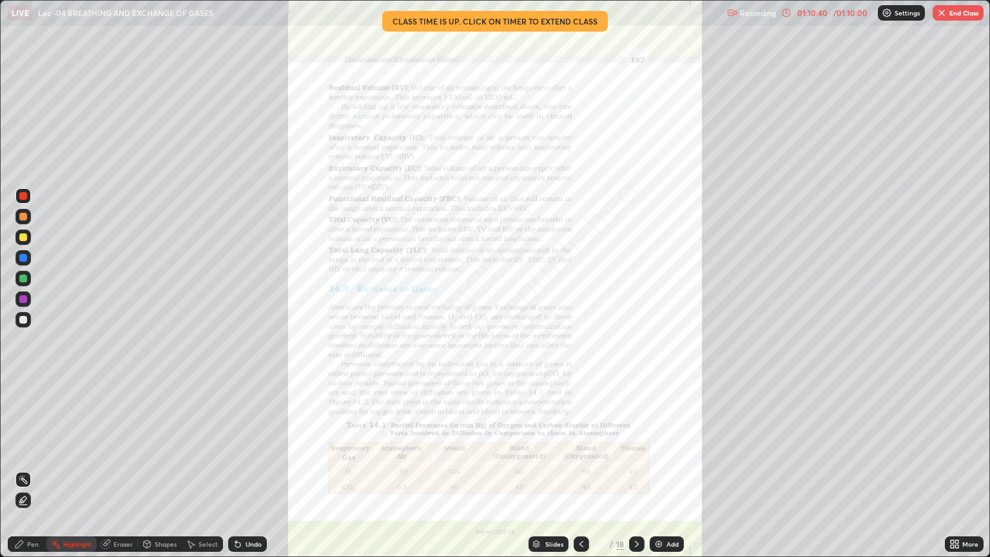
click at [957, 469] on icon at bounding box center [957, 541] width 3 height 3
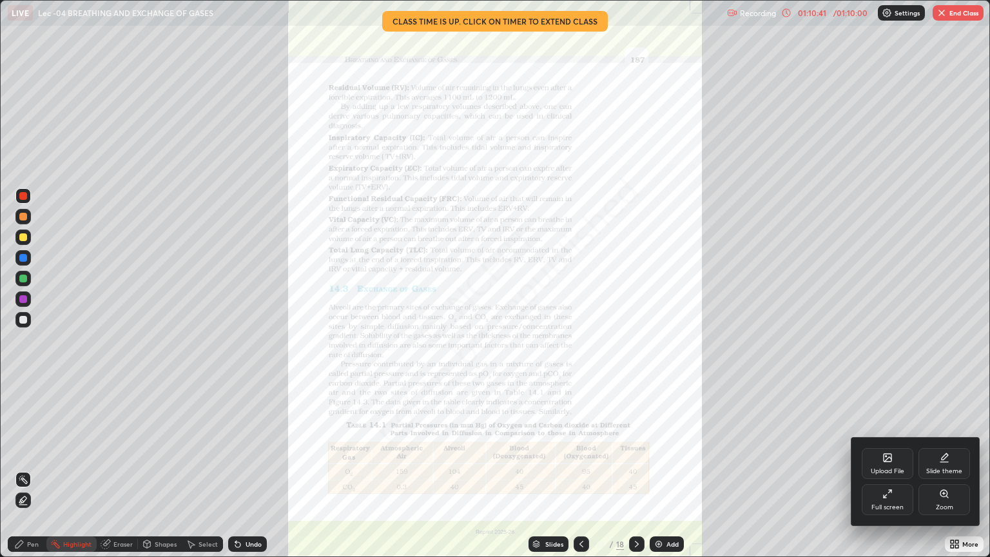
click at [892, 469] on icon at bounding box center [888, 494] width 10 height 10
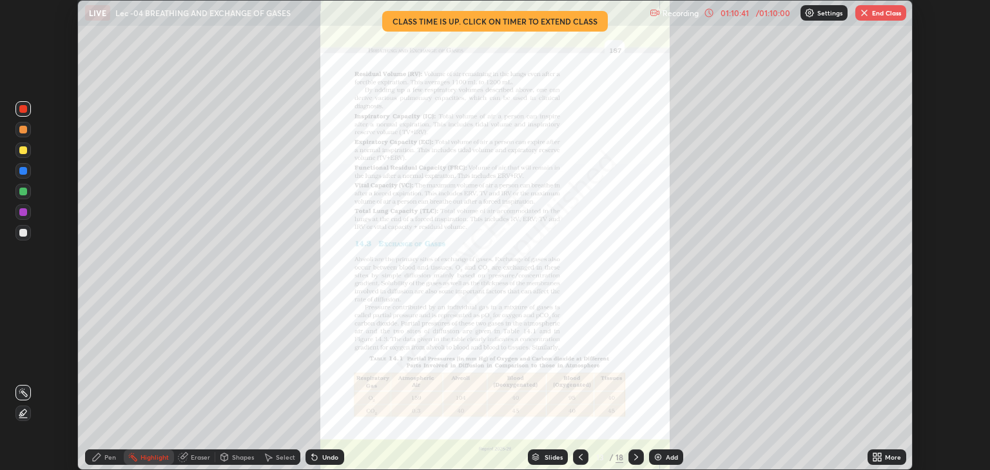
scroll to position [64004, 63484]
click at [885, 17] on button "End Class" at bounding box center [881, 12] width 51 height 15
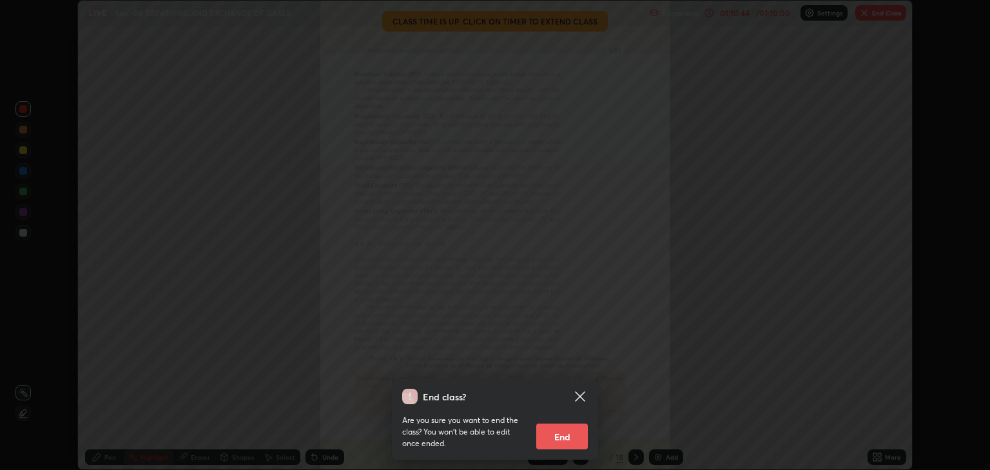
click at [574, 432] on button "End" at bounding box center [562, 437] width 52 height 26
